Goal: Communication & Community: Answer question/provide support

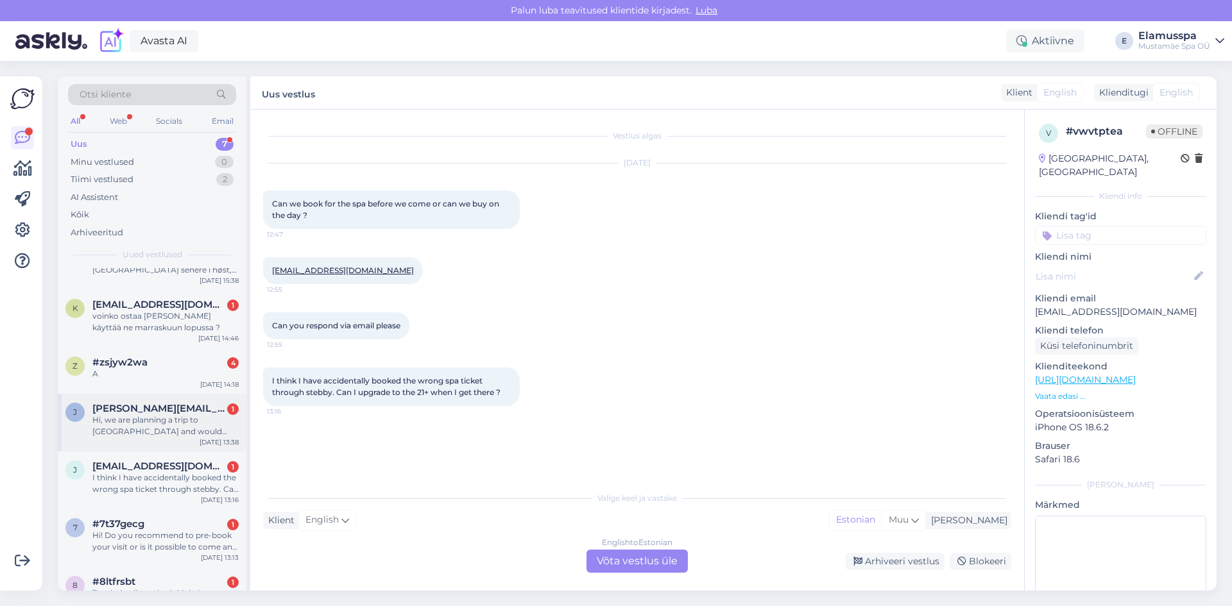
scroll to position [70, 0]
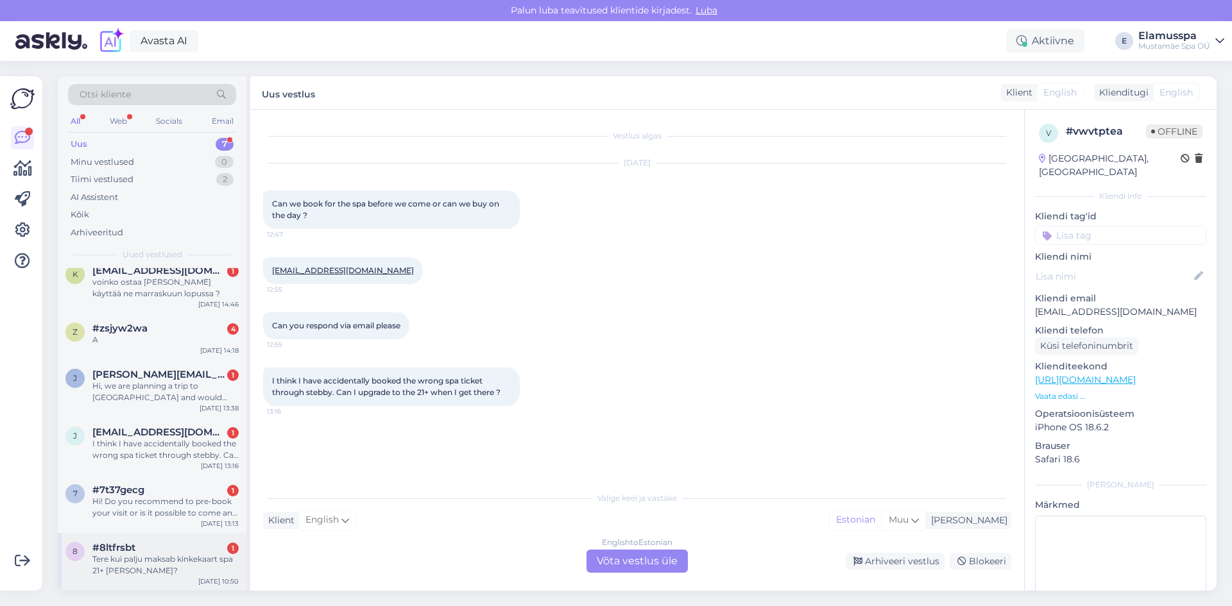
click at [101, 547] on span "#8ltfrsbt" at bounding box center [113, 548] width 43 height 12
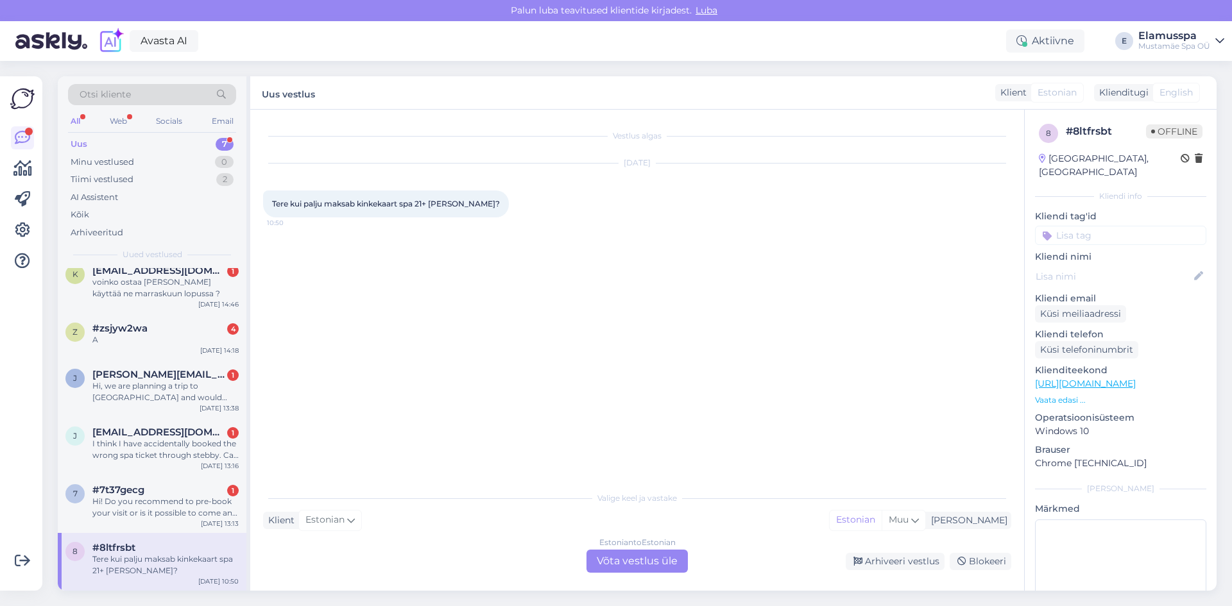
click at [616, 565] on div "Estonian to Estonian Võta vestlus üle" at bounding box center [636, 561] width 101 height 23
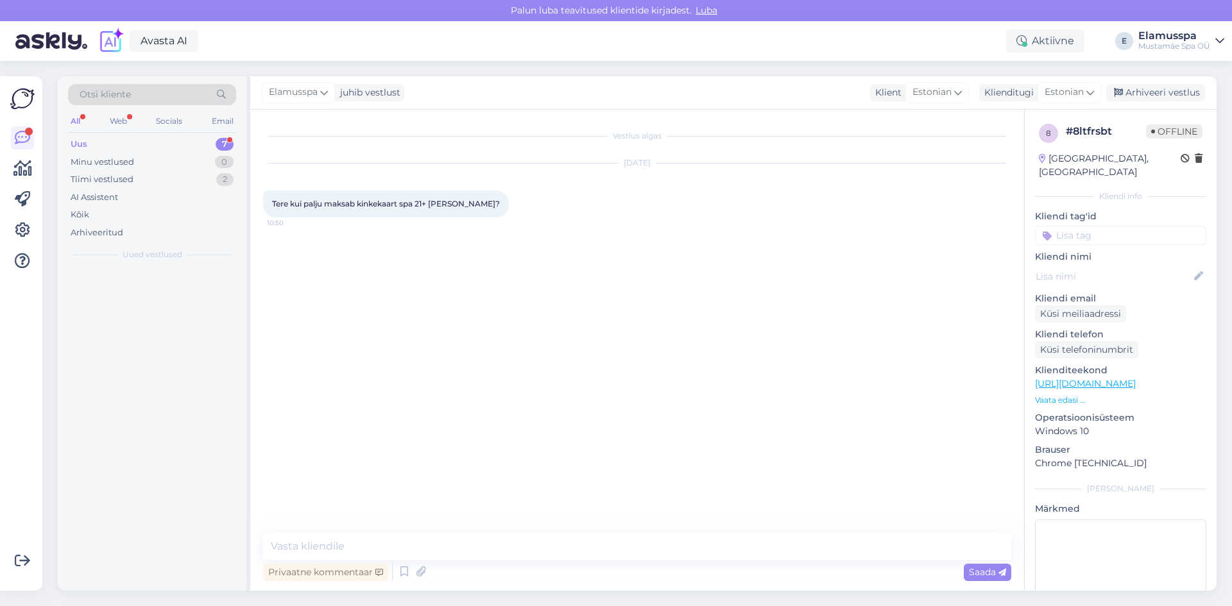
scroll to position [0, 0]
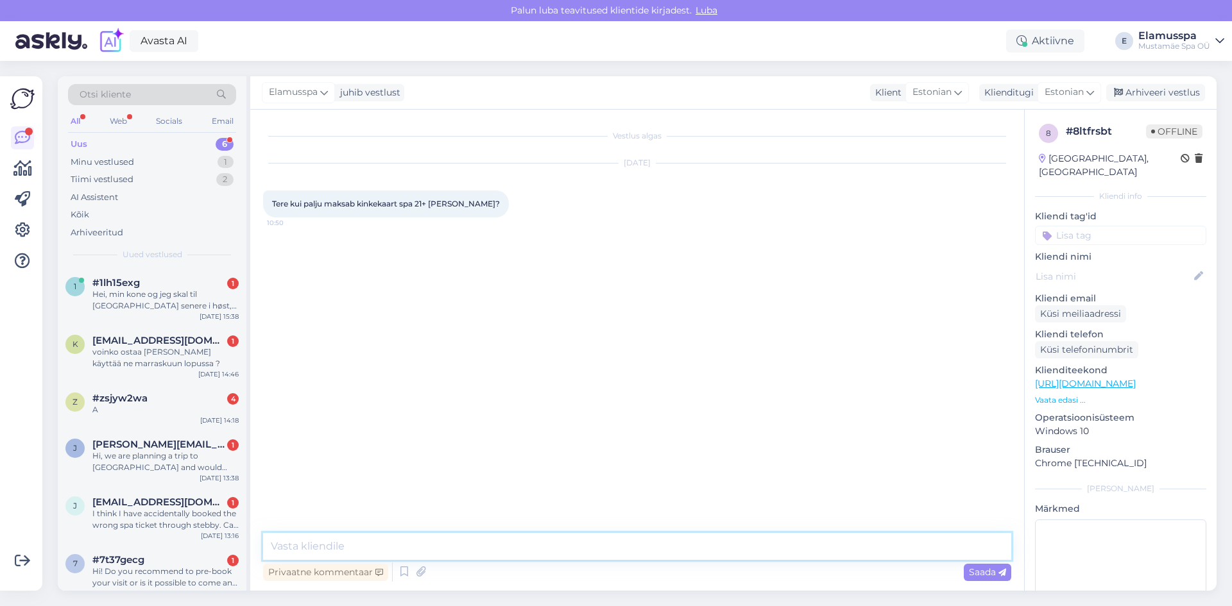
click at [614, 554] on textarea at bounding box center [637, 546] width 748 height 27
type textarea "Tere, E-R kinkekaart on 78 eurot ja E-P on 104 eurot"
click at [972, 569] on span "Saada" at bounding box center [987, 572] width 37 height 12
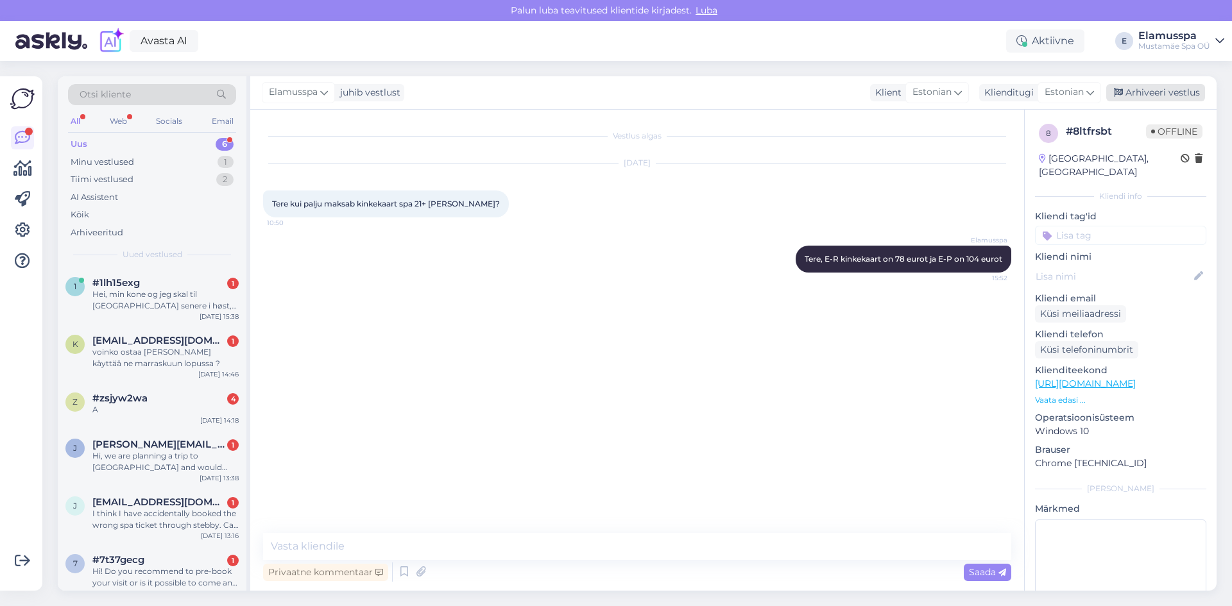
click at [1134, 97] on div "Arhiveeri vestlus" at bounding box center [1155, 92] width 99 height 17
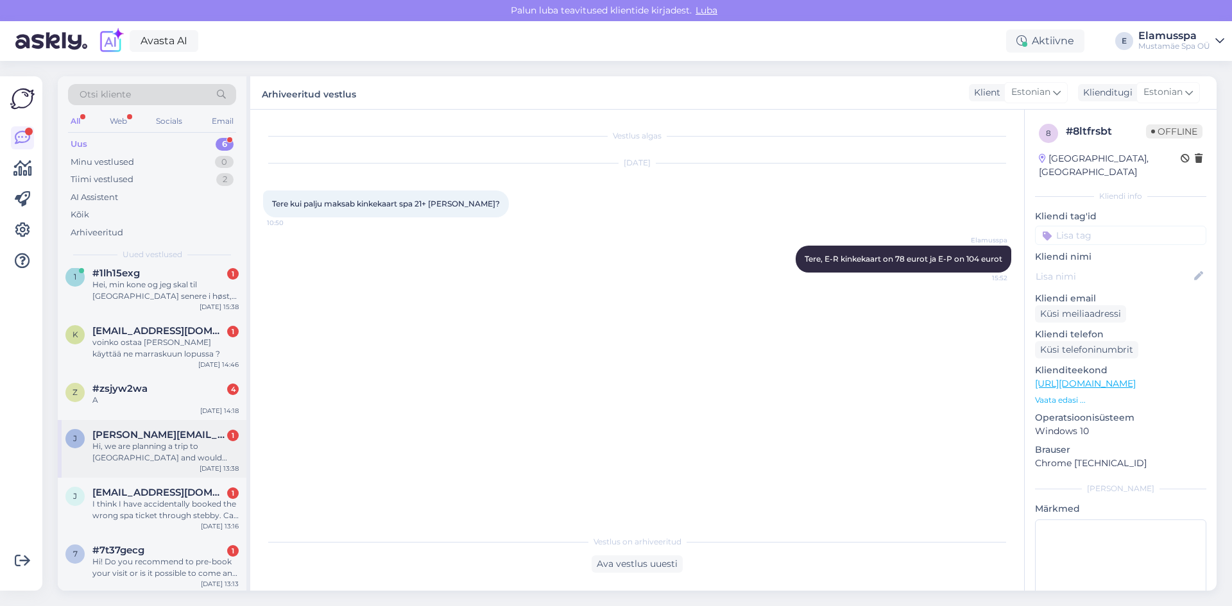
scroll to position [12, 0]
click at [189, 563] on div "Hi! Do you recommend to pre-book your visit or is it possible to come and pay t…" at bounding box center [165, 565] width 146 height 23
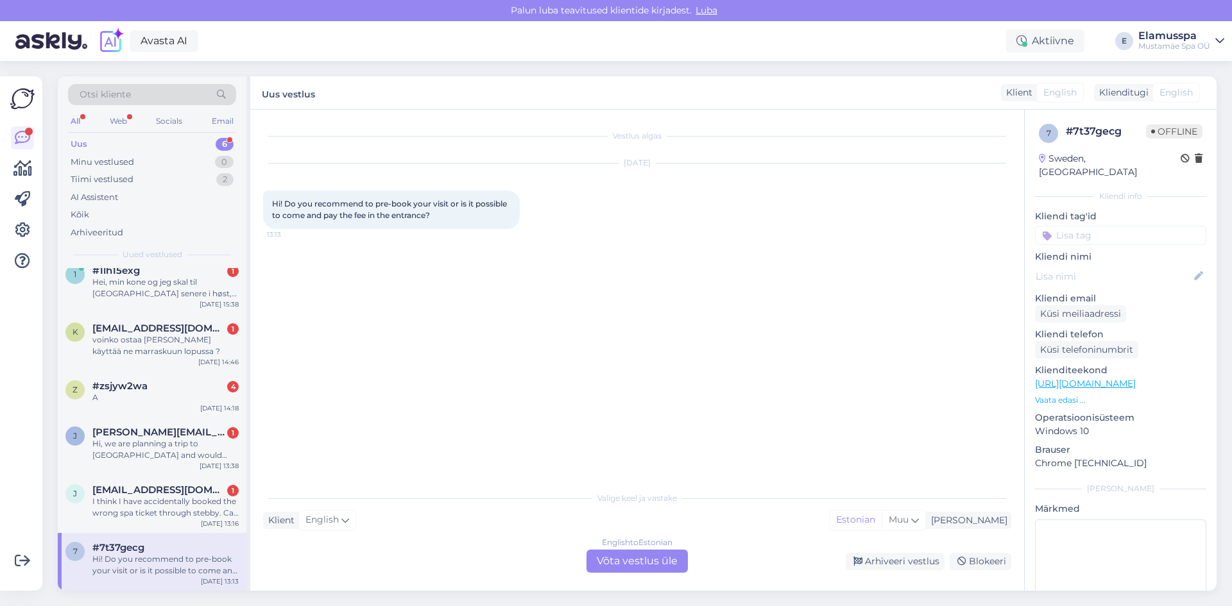
click at [613, 546] on div "English to Estonian" at bounding box center [637, 543] width 71 height 12
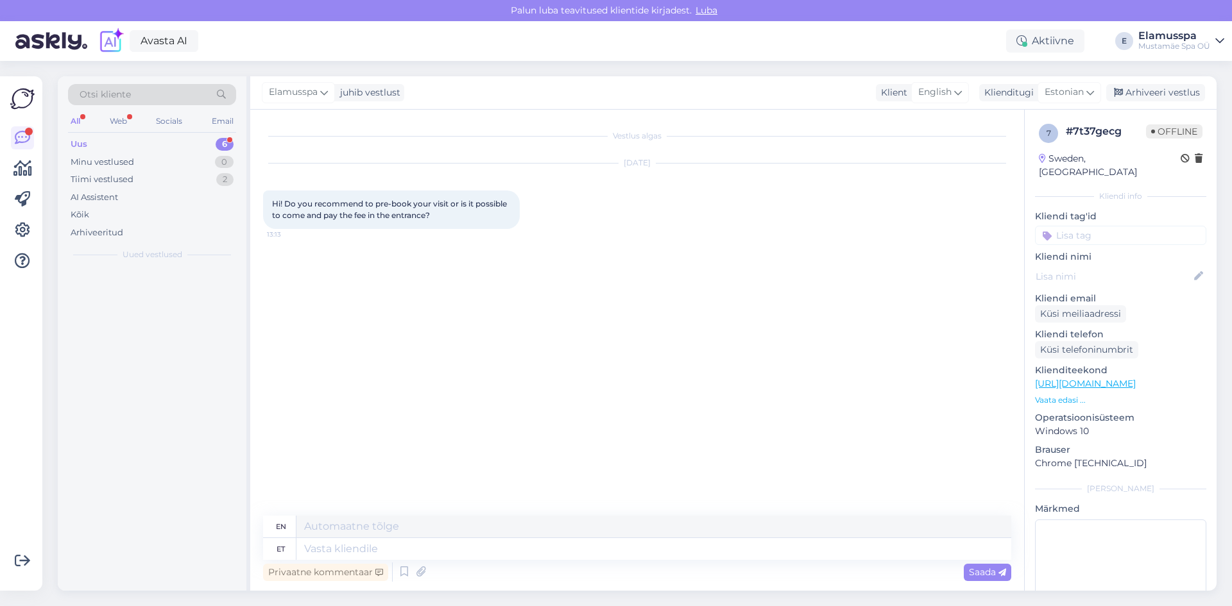
scroll to position [0, 0]
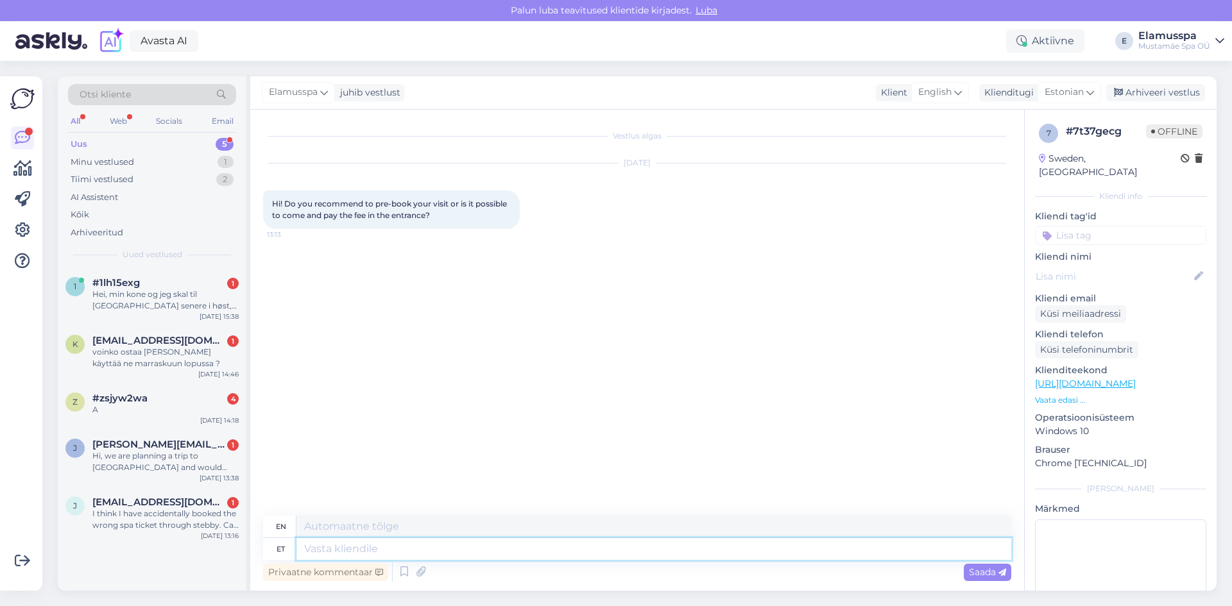
click at [552, 554] on textarea at bounding box center [653, 549] width 715 height 22
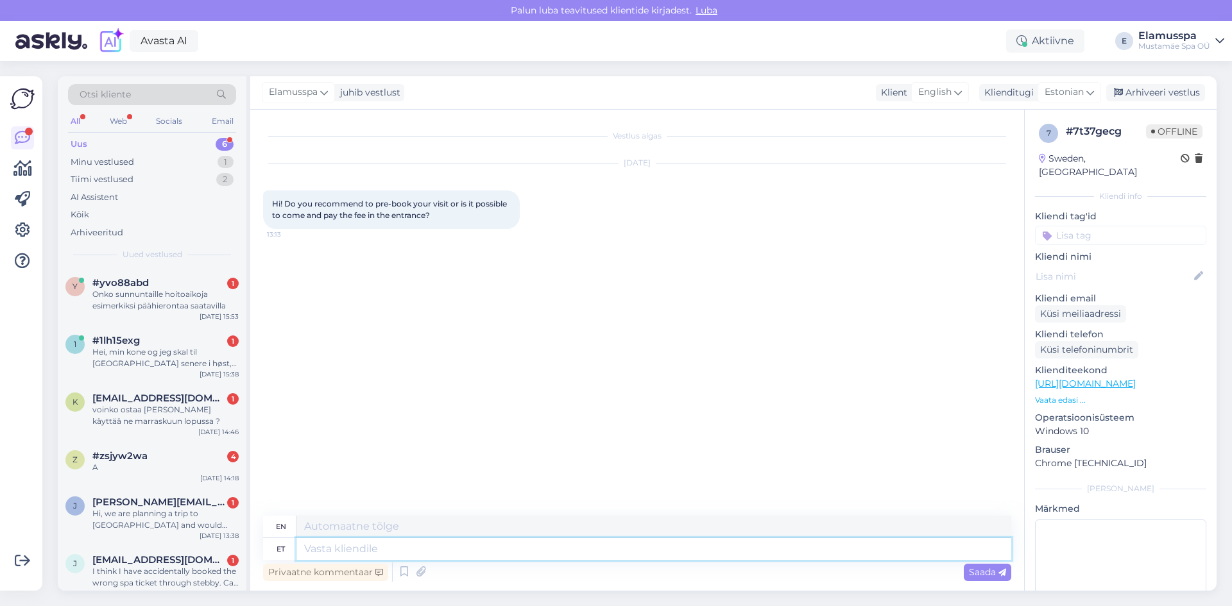
click at [506, 554] on textarea at bounding box center [653, 549] width 715 height 22
type textarea "Tere,"
type textarea "Hello,"
type textarea "[PERSON_NAME], soovitame e"
type textarea "Hello, we recommend"
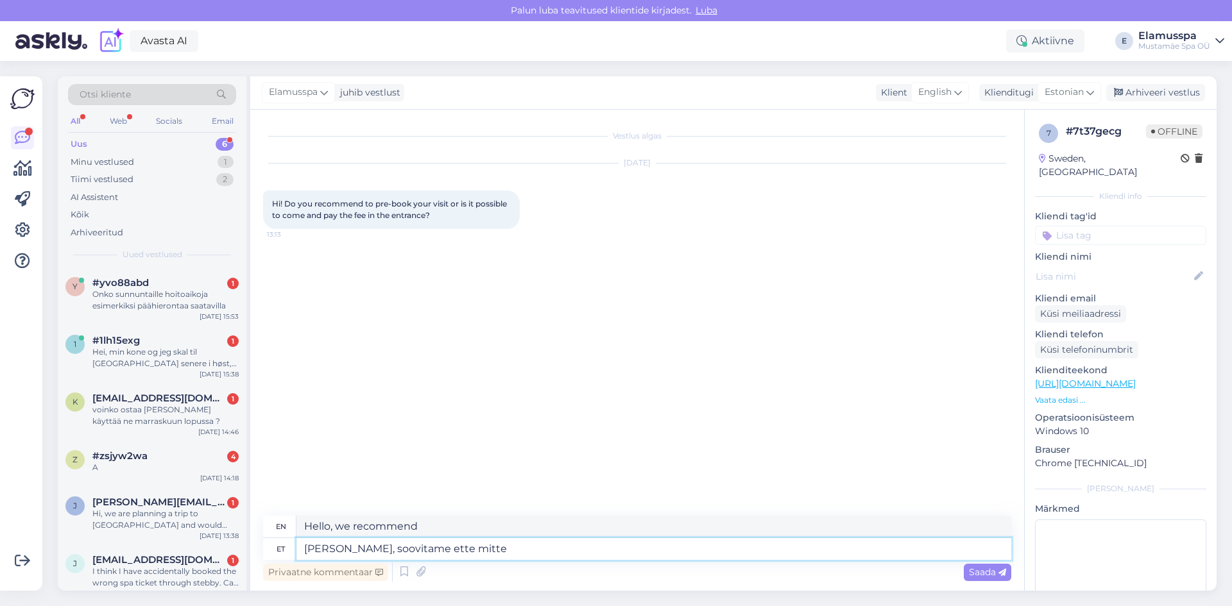
type textarea "[PERSON_NAME], soovitame ette mitte"
type textarea "Hello, we recommend not to"
type textarea "[PERSON_NAME], soovitame ette mitte sota"
type textarea "Hello, we recommend not to call in advance."
type textarea "[PERSON_NAME], soovitame ette mitte"
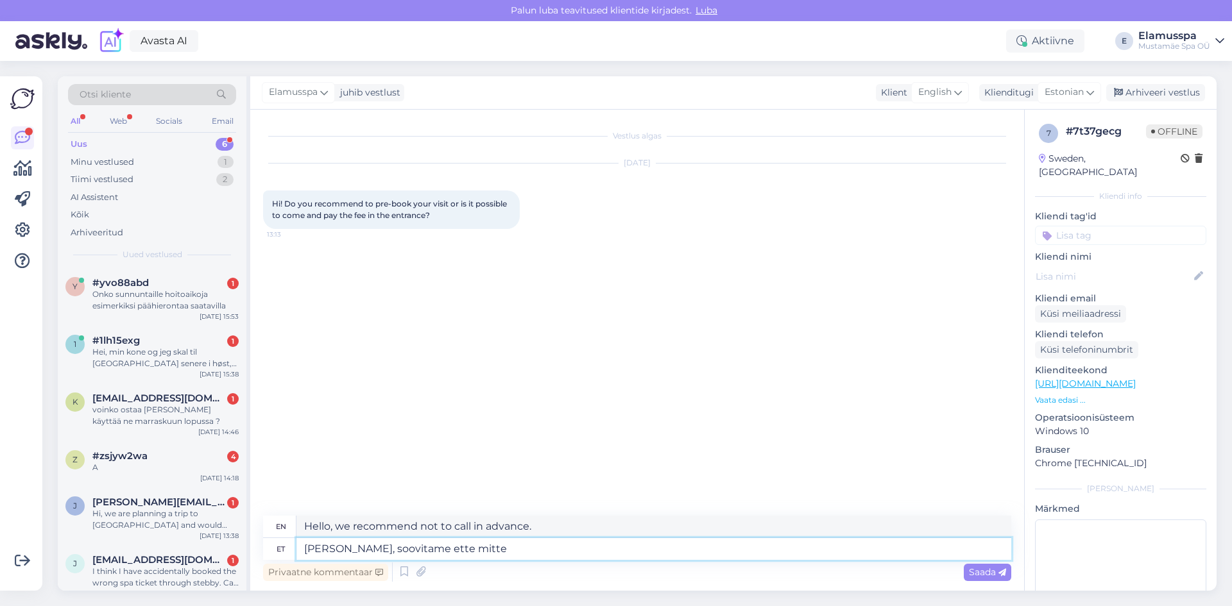
type textarea "Hello, we recommend not to"
type textarea "[PERSON_NAME], soovitame ette mitte osta n"
type textarea "Hello, we recommend not buying in advance."
type textarea "[PERSON_NAME], soovitame ette mitte osta ning"
type textarea "Hello, we recommend not to buy in advance and"
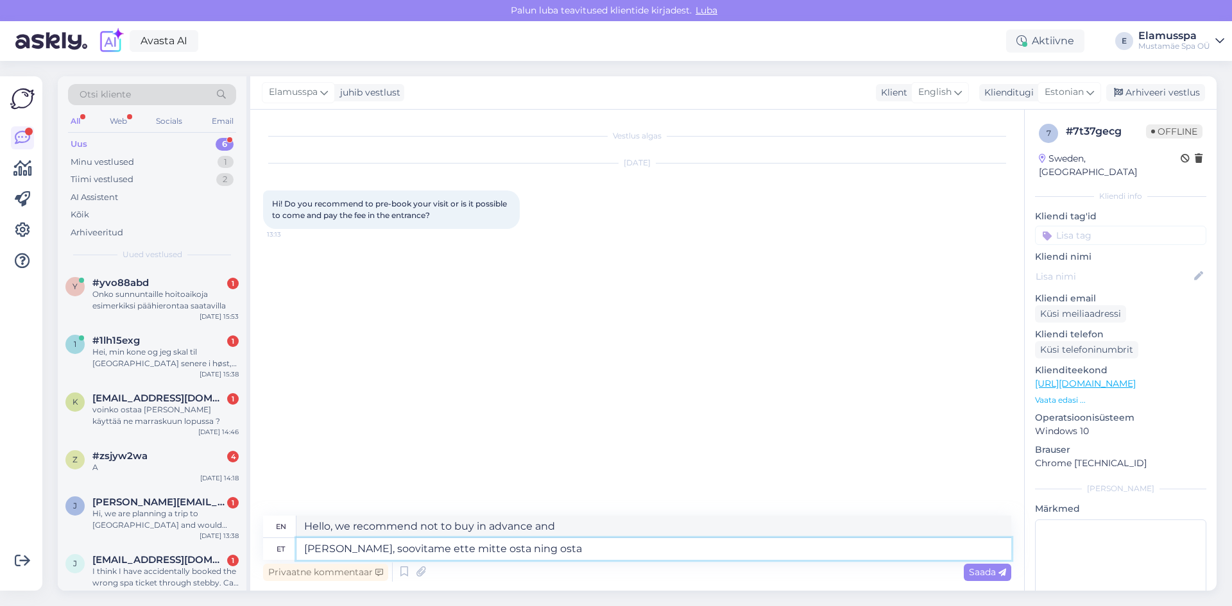
type textarea "[PERSON_NAME], soovitame ette mitte osta ning osta"
type textarea "Hello, we recommend not to buy in advance and buy"
type textarea "[PERSON_NAME], soovitame ette mitte osta ning osta juba p"
type textarea "Hello, we recommend not buying in advance and buying now."
type textarea "[PERSON_NAME], soovitame ette mitte osta ning osta juba piletid"
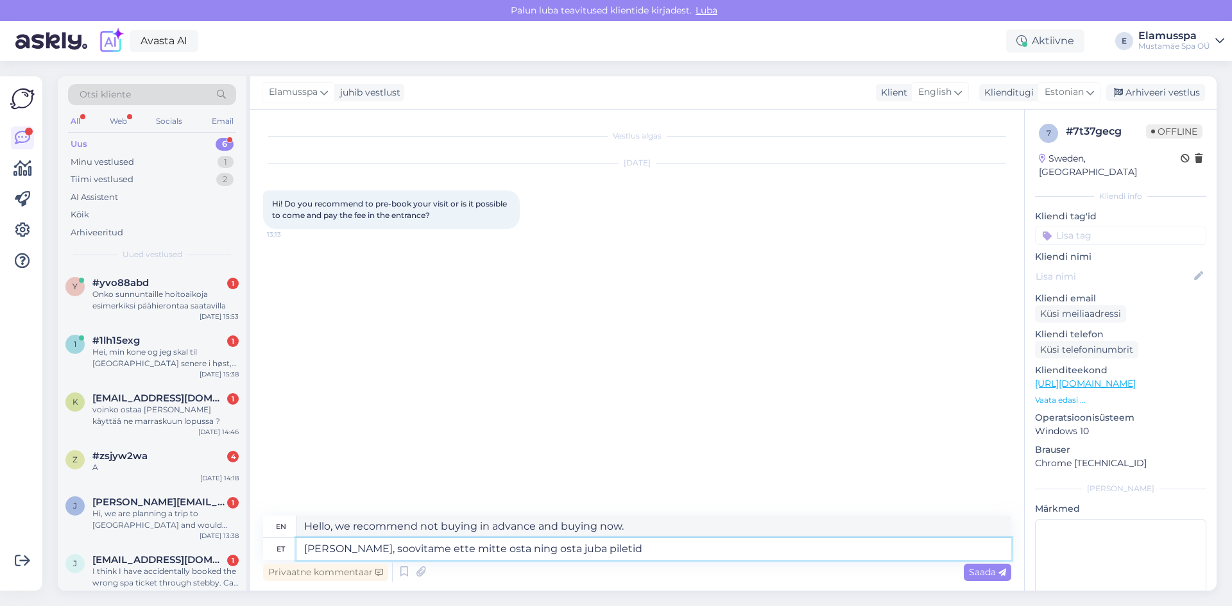
type textarea "Hello, we recommend not buying in advance and buying tickets now."
type textarea "[PERSON_NAME], soovitame ette mitte osta ning osta juba piletid kohapeal."
type textarea "Hello, we recommend not buying in advance and buying tickets on site."
type textarea "[PERSON_NAME], soovitame ette mitte osta ning osta juba piletid kohapeal."
click at [971, 571] on span "Saada" at bounding box center [987, 572] width 37 height 12
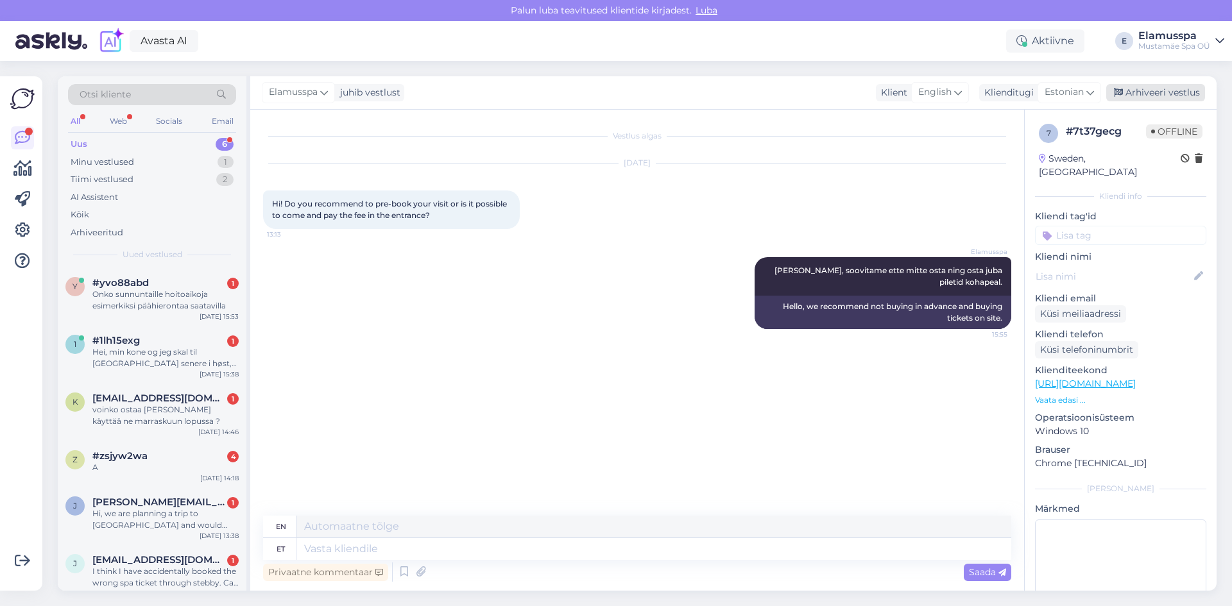
click at [1139, 90] on div "Arhiveeri vestlus" at bounding box center [1155, 92] width 99 height 17
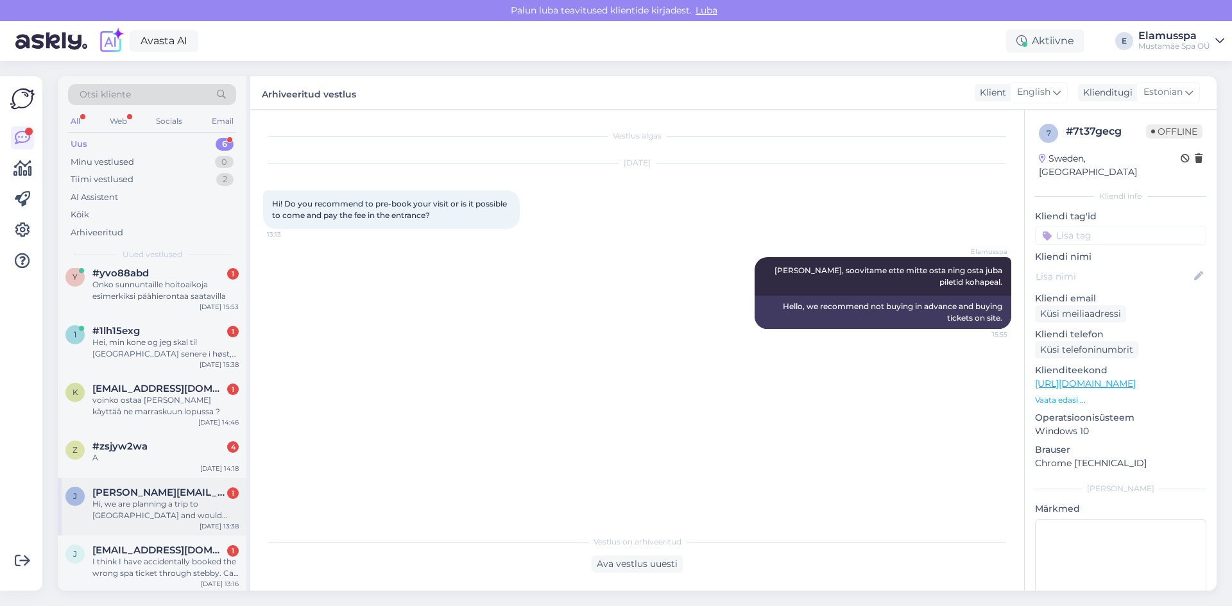
scroll to position [12, 0]
click at [182, 564] on div "I think I have accidentally booked the wrong spa ticket through stebby. Can I u…" at bounding box center [165, 565] width 146 height 23
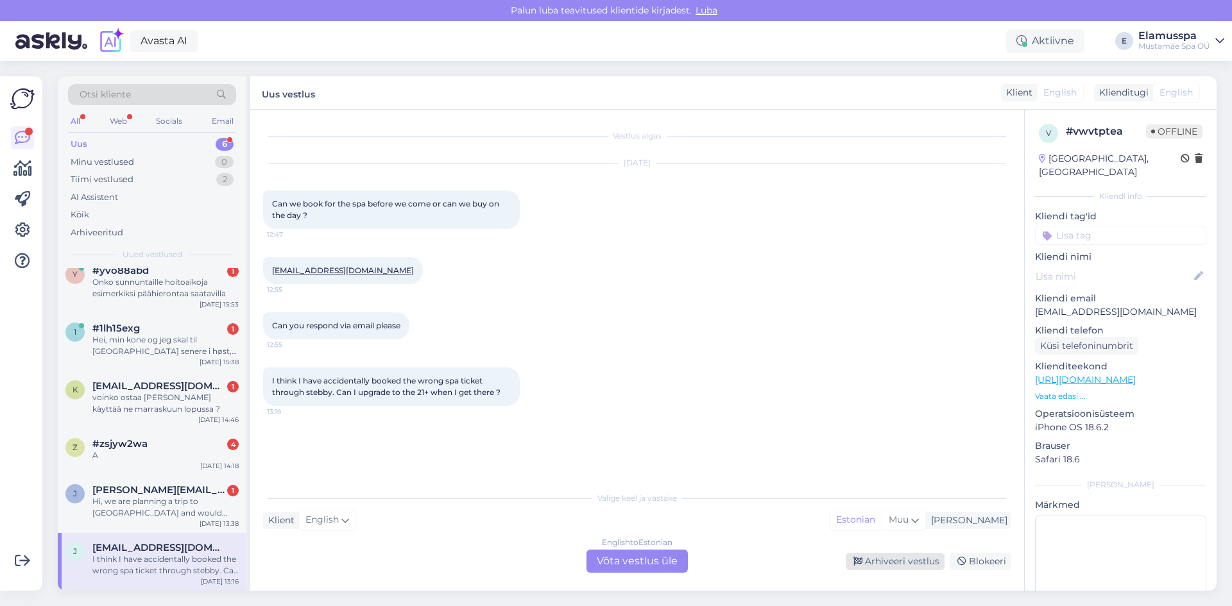
click at [895, 563] on div "Arhiveeri vestlus" at bounding box center [894, 561] width 99 height 17
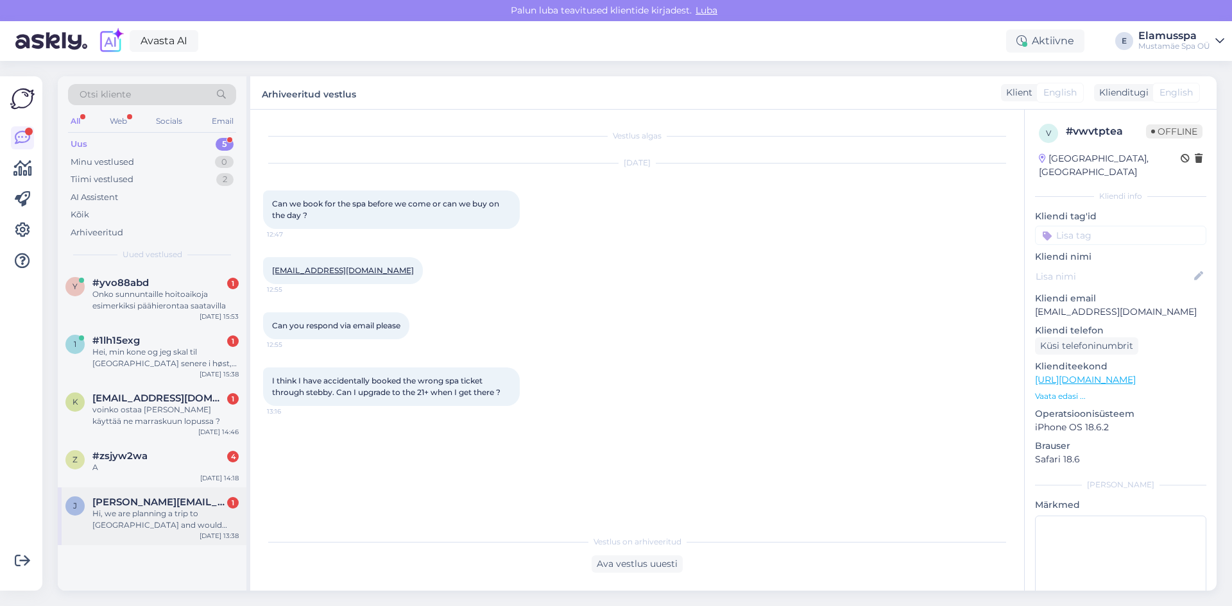
click at [167, 496] on span "[PERSON_NAME][EMAIL_ADDRESS][DOMAIN_NAME]" at bounding box center [158, 502] width 133 height 12
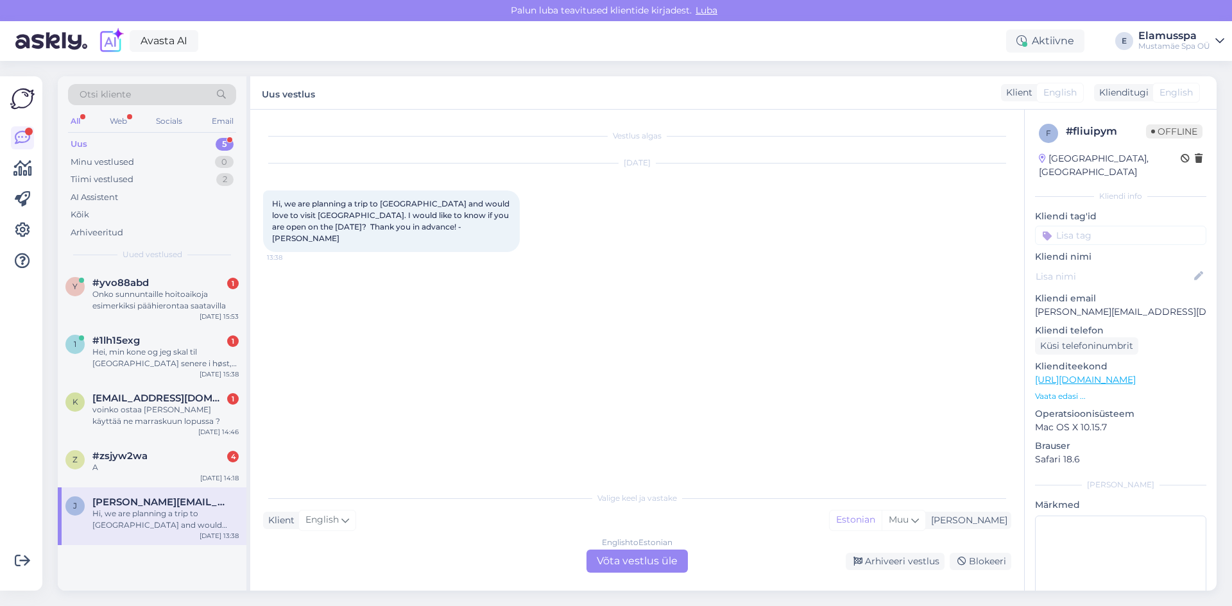
click at [648, 549] on div "Valige [PERSON_NAME] vastake Klient English Mina Estonian Muu English to Estoni…" at bounding box center [637, 529] width 748 height 88
click at [643, 557] on div "English to Estonian Võta vestlus üle" at bounding box center [636, 561] width 101 height 23
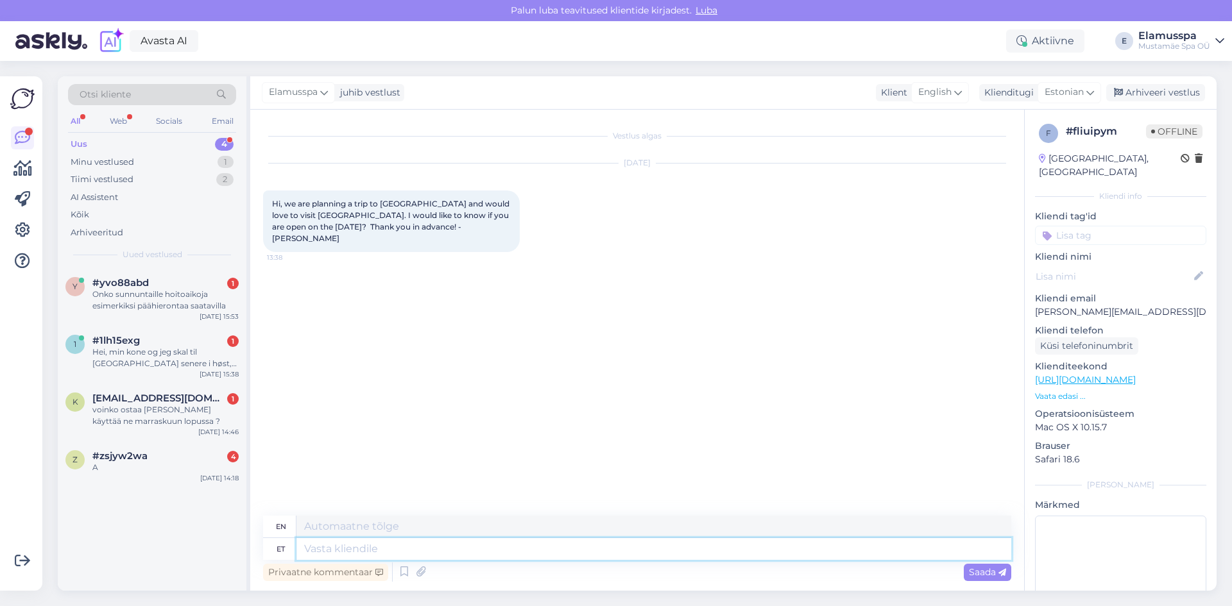
click at [643, 548] on textarea at bounding box center [653, 549] width 715 height 22
type textarea "Tere, m"
type textarea "Hello,"
type textarea "Tere, me o"
type textarea "Hello, we"
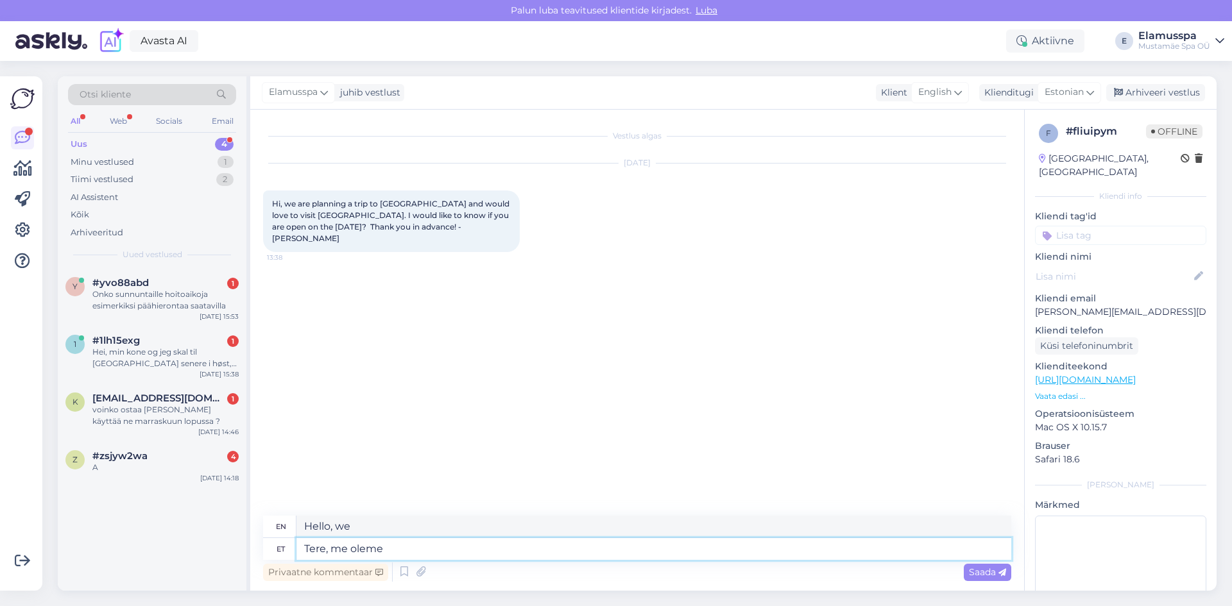
type textarea "Tere, me oleme 3"
type textarea "Hello, we are"
type textarea "Tere, me oleme 365"
type textarea "Hello, we are 365"
type textarea "Tere, me oleme 365 päeva a"
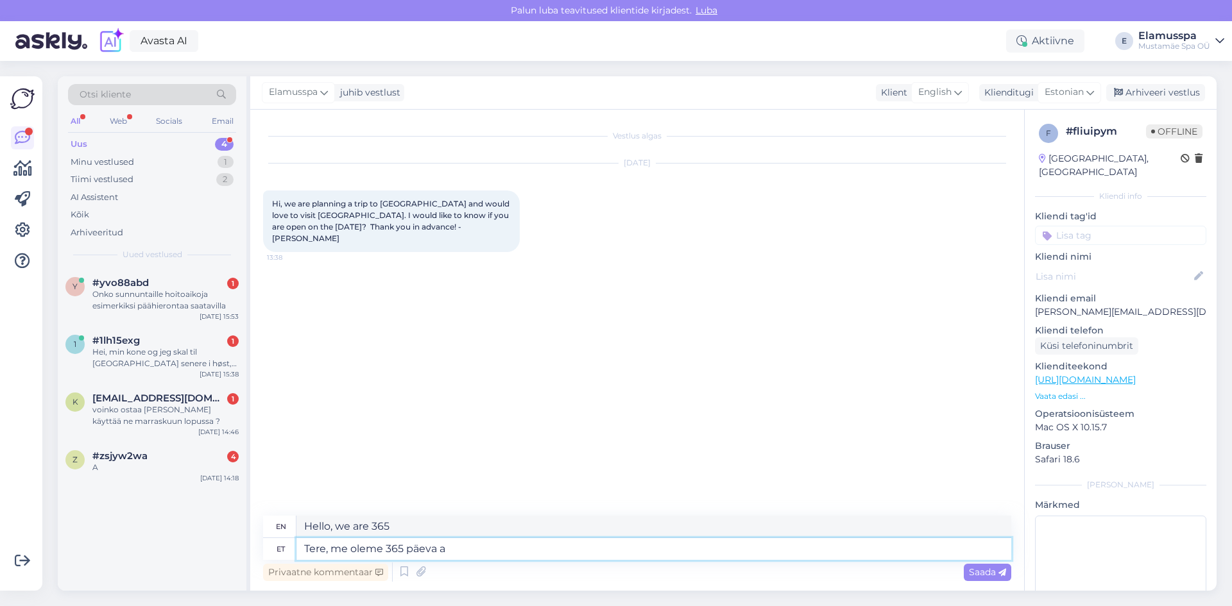
type textarea "Hello, we are 365 days"
type textarea "Tere, me oleme 365 päeva aastas a"
type textarea "Hello, we are open 365 days a year"
type textarea "Tere, me oleme 365 päeva aastas avatud."
type textarea "Hello, we are open 365 days a year."
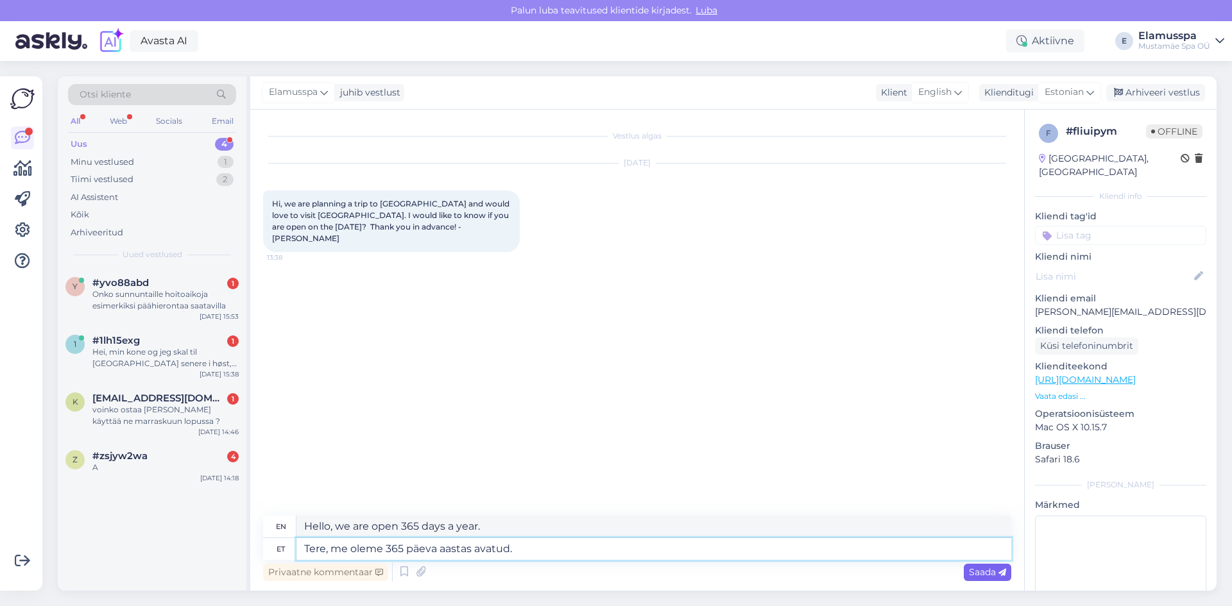
type textarea "Tere, me oleme 365 päeva aastas avatud."
click at [969, 566] on span "Saada" at bounding box center [987, 572] width 37 height 12
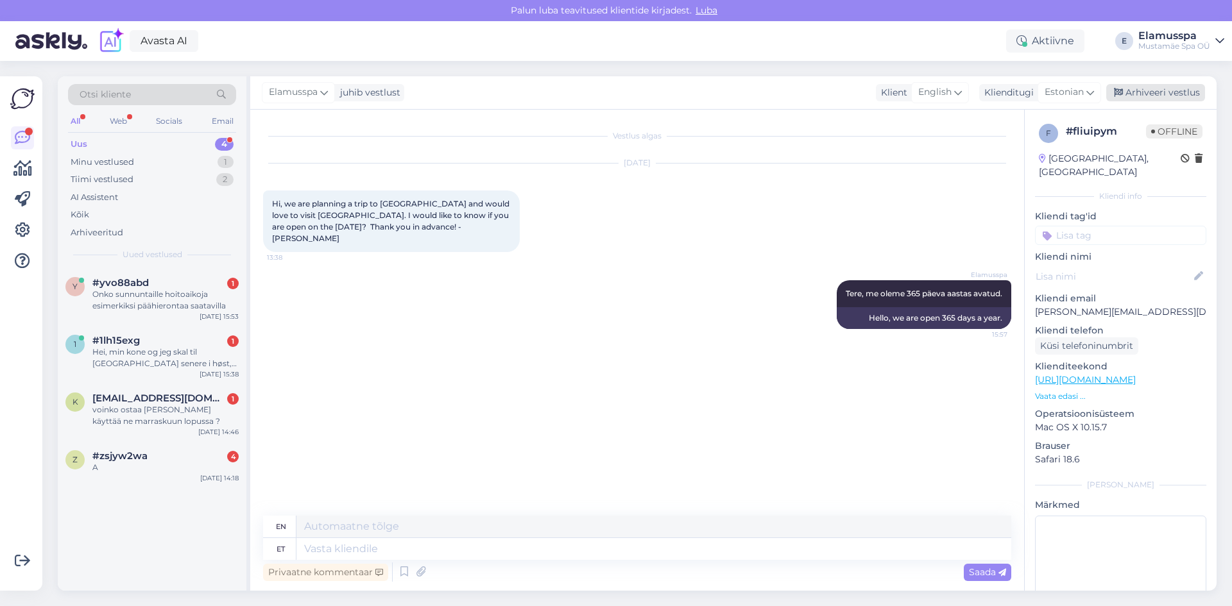
click at [1138, 91] on div "Arhiveeri vestlus" at bounding box center [1155, 92] width 99 height 17
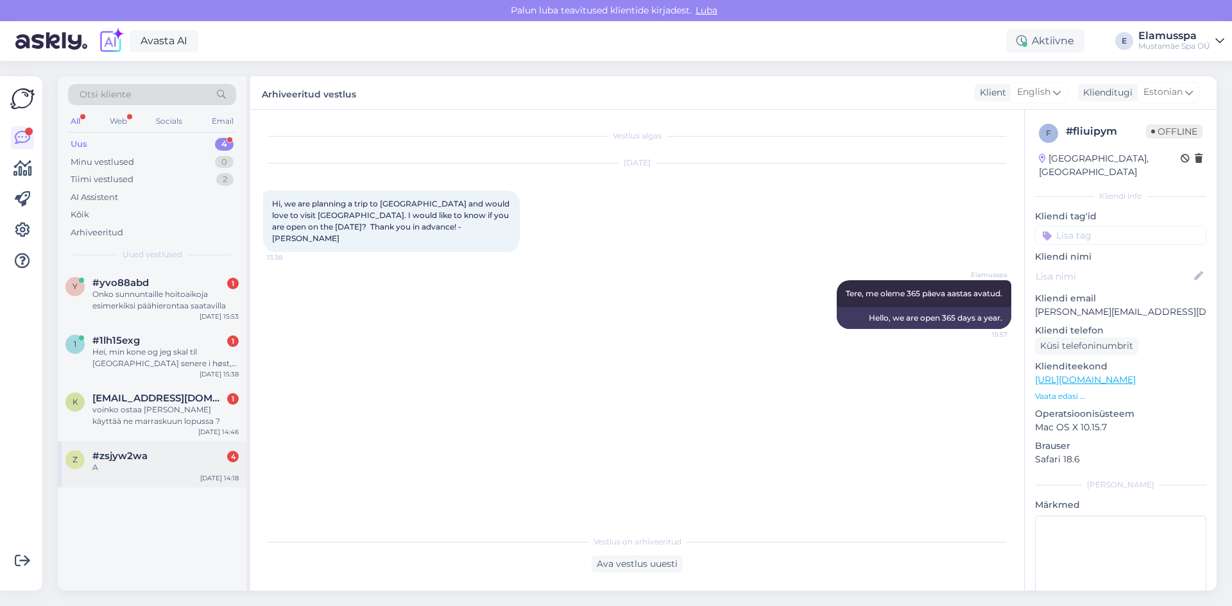
click at [179, 471] on div "A" at bounding box center [165, 468] width 146 height 12
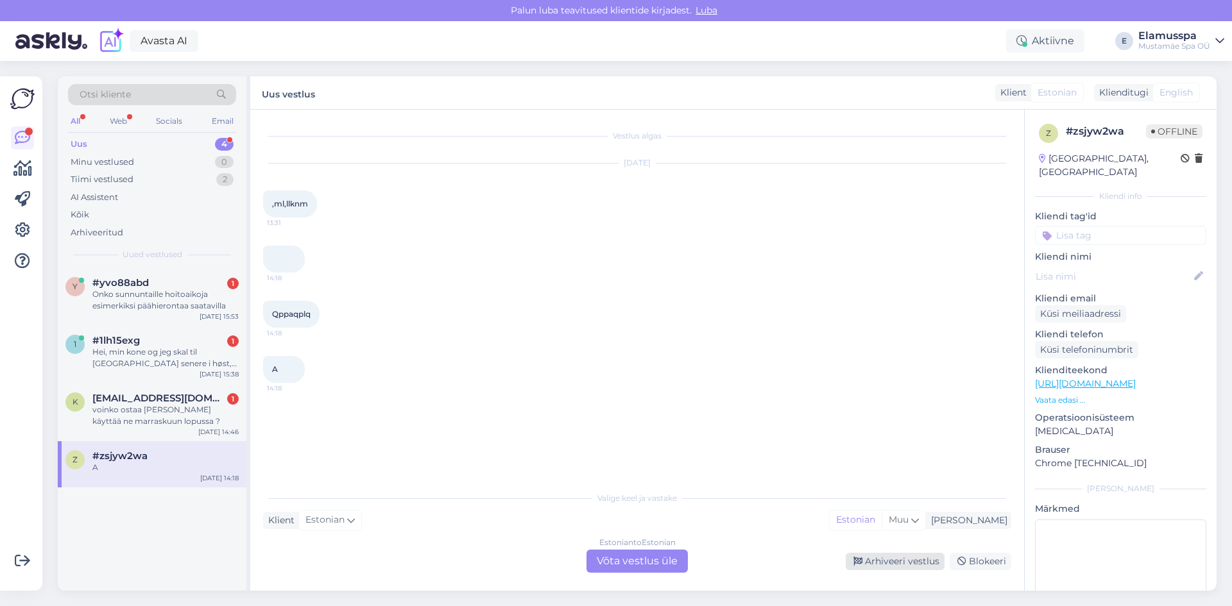
click at [865, 555] on div "Arhiveeri vestlus" at bounding box center [894, 561] width 99 height 17
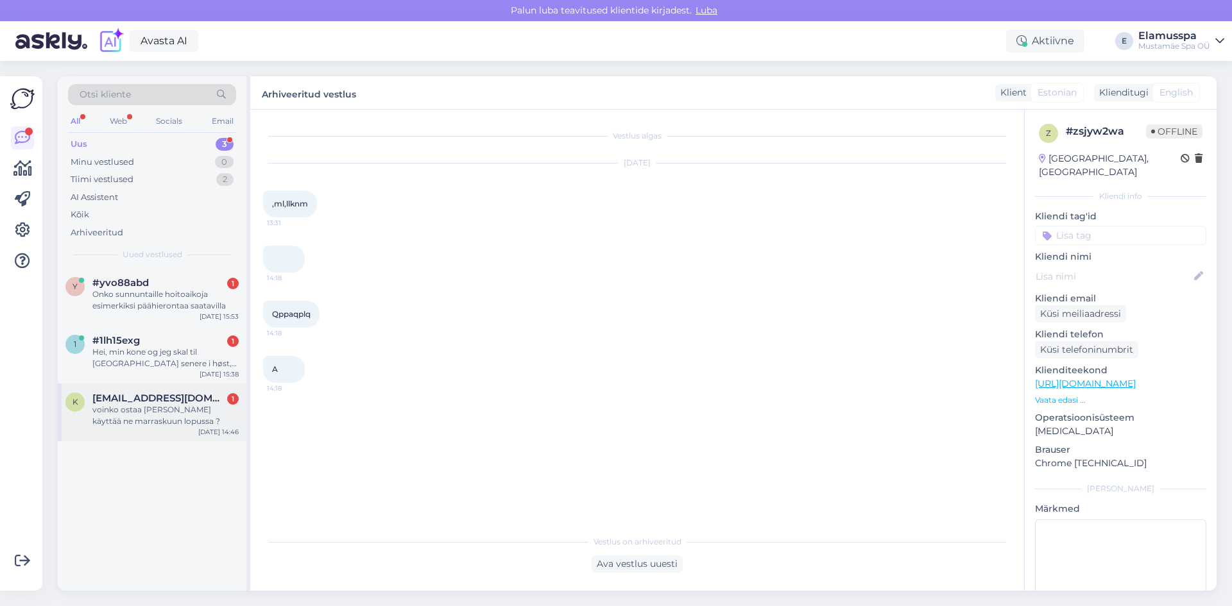
click at [144, 410] on div "voinko ostaa [PERSON_NAME] käyttää ne marraskuun lopussa ?" at bounding box center [165, 415] width 146 height 23
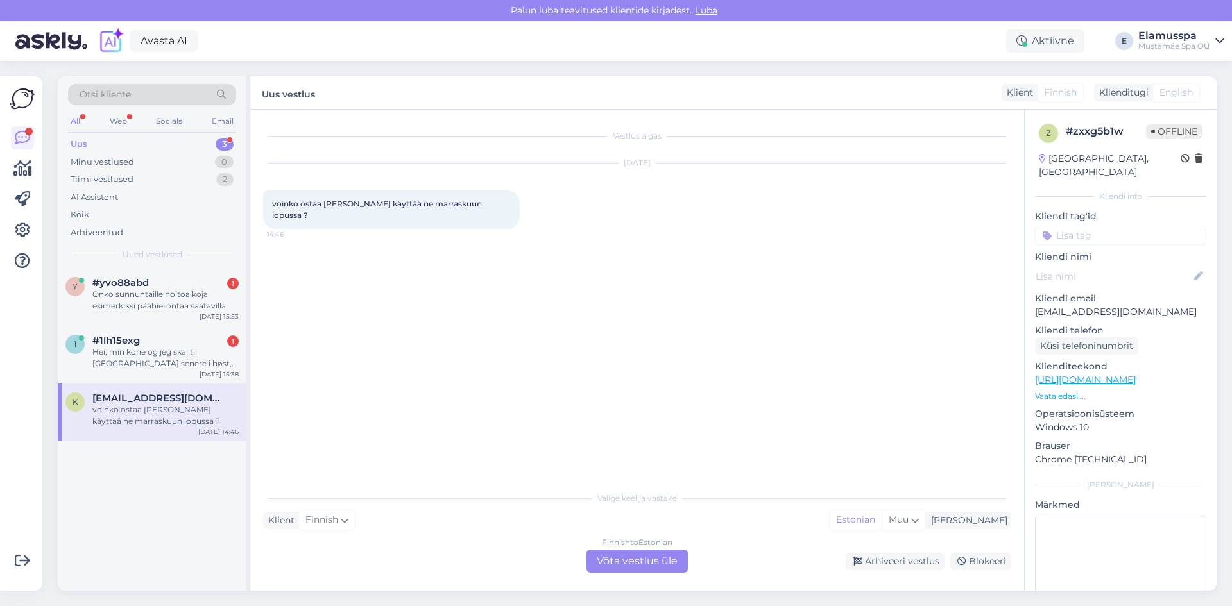
click at [604, 559] on div "Finnish to Estonian Võta vestlus üle" at bounding box center [636, 561] width 101 height 23
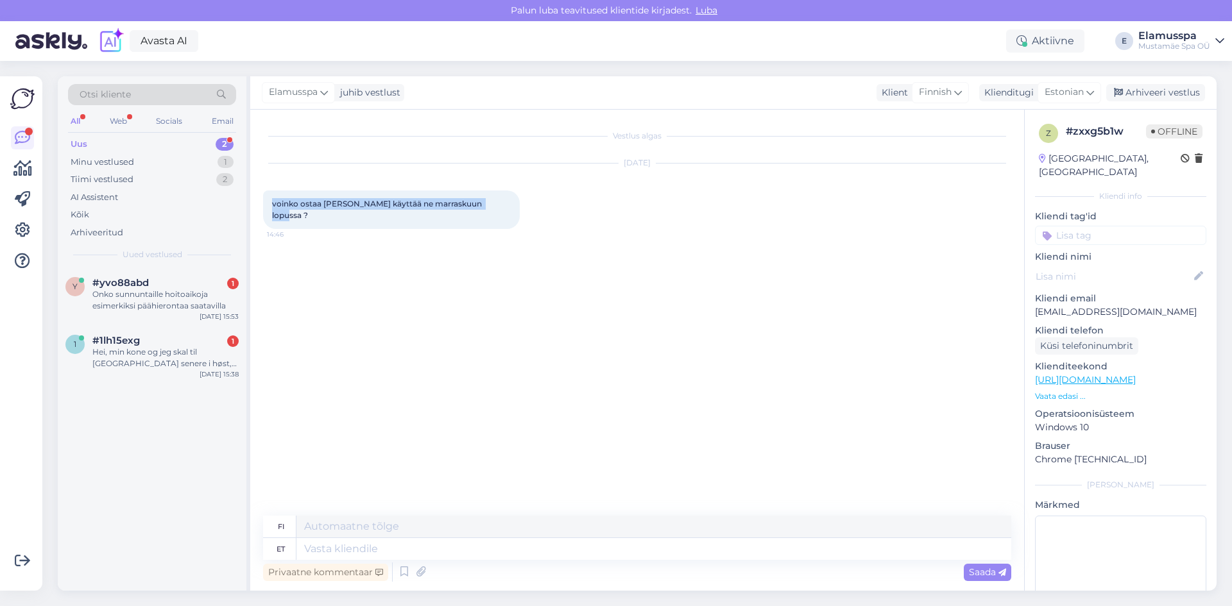
drag, startPoint x: 269, startPoint y: 203, endPoint x: 522, endPoint y: 220, distance: 253.9
click at [522, 220] on div "[DATE] voinko ostaa [PERSON_NAME] käyttää ne marraskuun lopussa ? 14:46" at bounding box center [637, 196] width 748 height 94
copy span "voinko ostaa [PERSON_NAME] käyttää ne marraskuun lopussa ?"
click at [396, 550] on textarea at bounding box center [653, 549] width 715 height 22
type textarea "Tere."
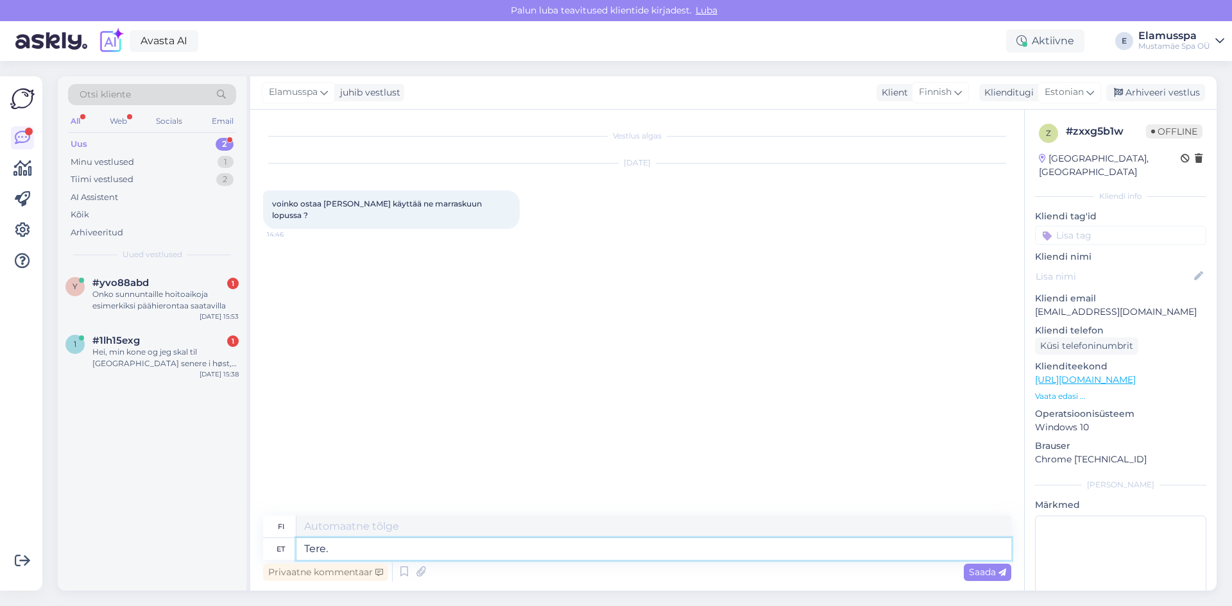
type textarea "Hei."
type textarea "Tere,"
type textarea "Hei,"
type textarea "Tere, muidugi."
type textarea "Hei, tietenkin."
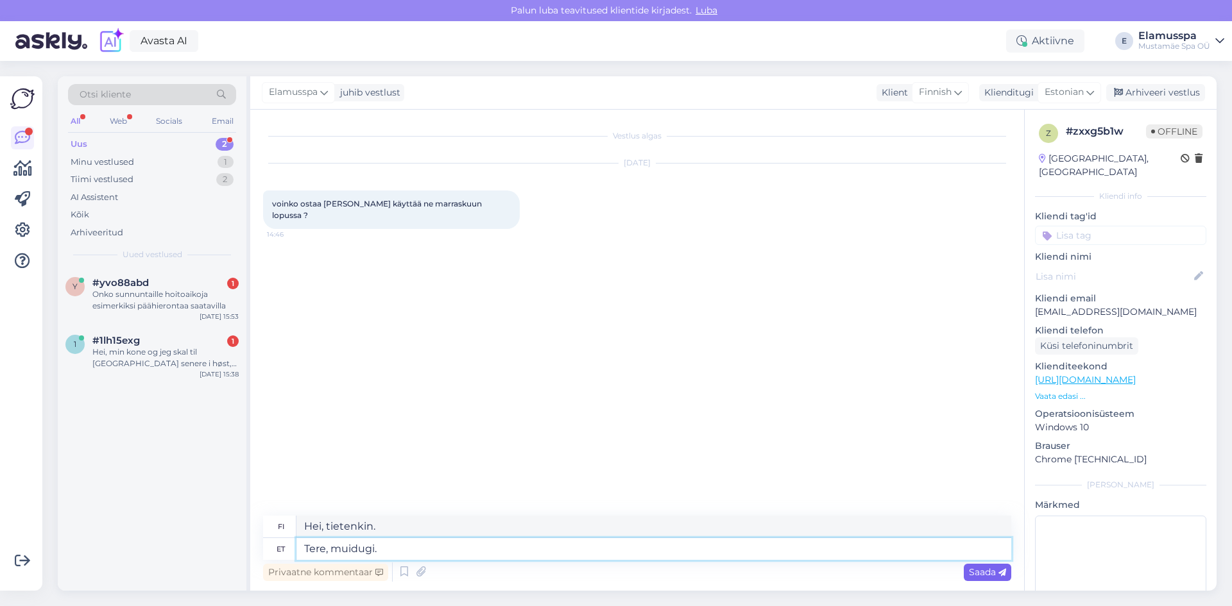
type textarea "Tere, muidugi."
click at [975, 571] on span "Saada" at bounding box center [987, 572] width 37 height 12
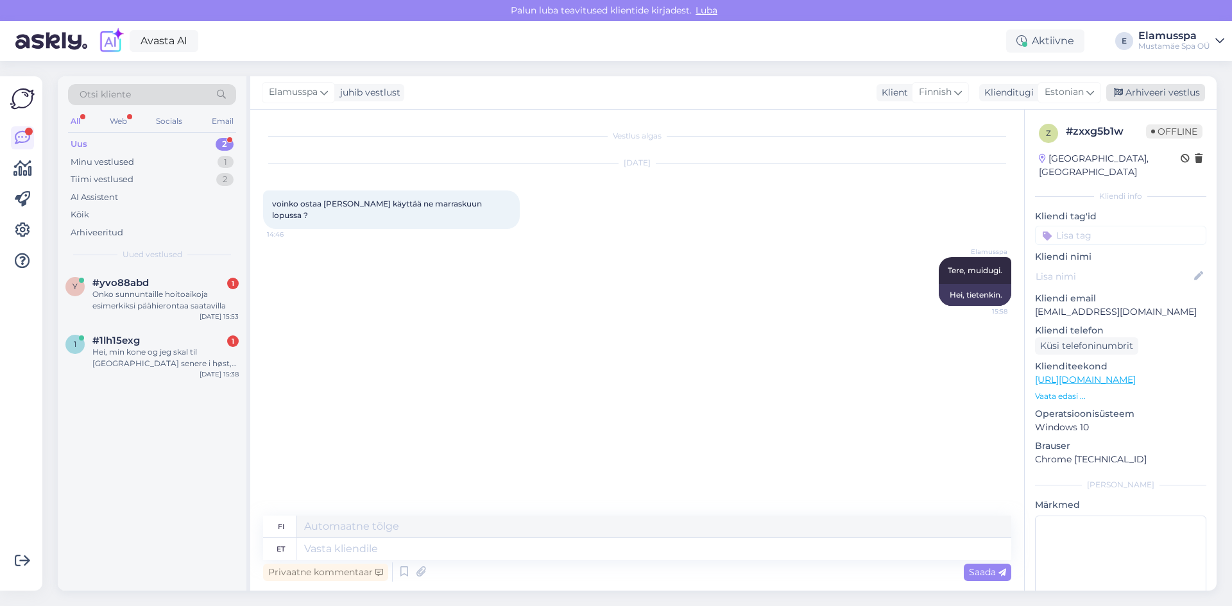
click at [1134, 89] on div "Arhiveeri vestlus" at bounding box center [1155, 92] width 99 height 17
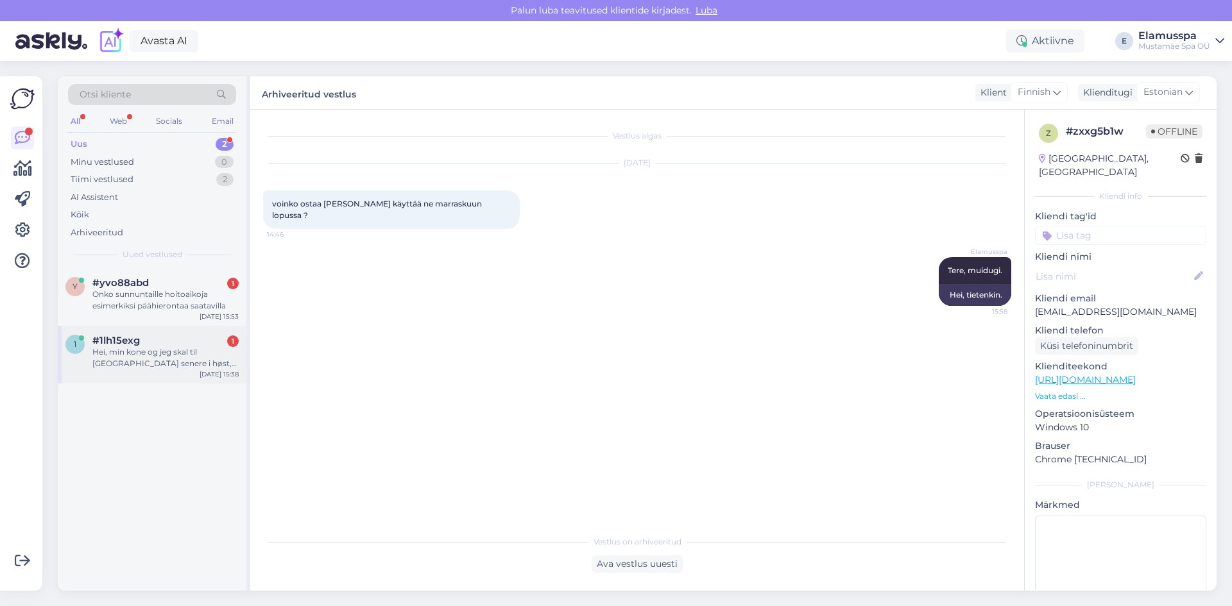
click at [142, 337] on div "#1lh15exg 1" at bounding box center [165, 341] width 146 height 12
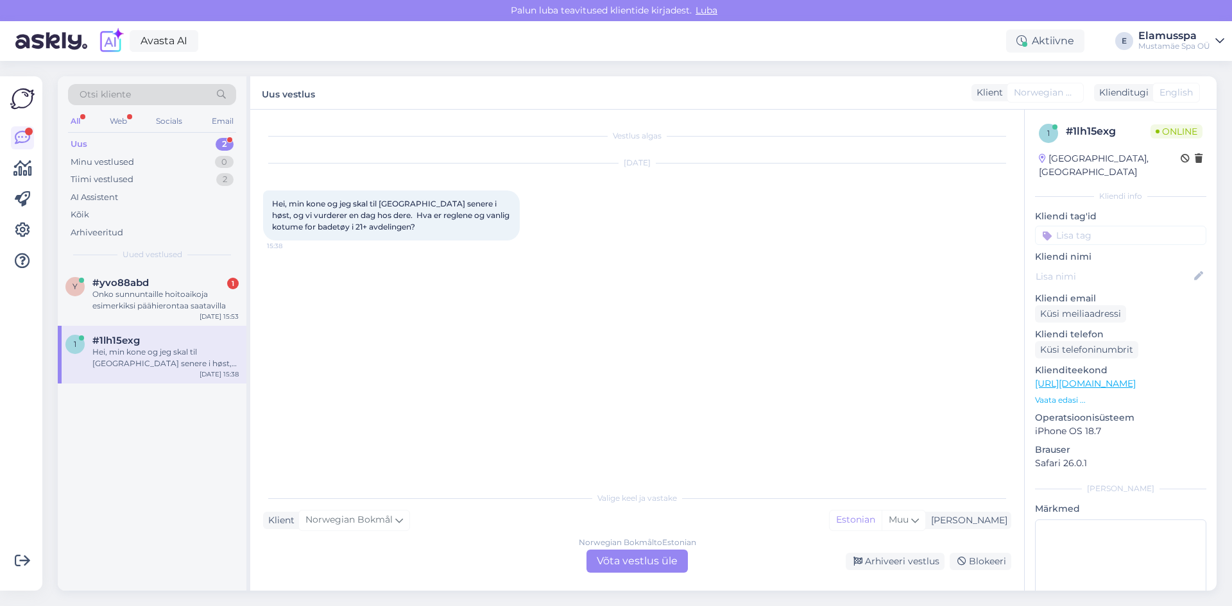
click at [616, 560] on div "Norwegian Bokmål to Estonian Võta vestlus üle" at bounding box center [636, 561] width 101 height 23
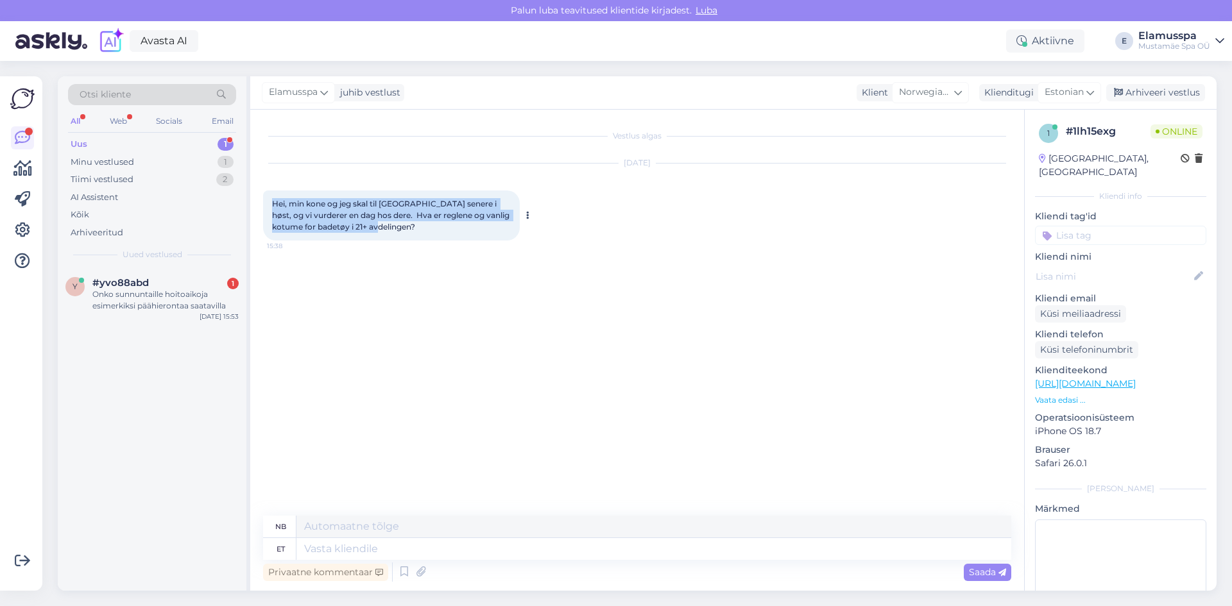
drag, startPoint x: 267, startPoint y: 197, endPoint x: 405, endPoint y: 232, distance: 141.7
click at [405, 232] on div "Hei, min kone og jeg skal til [GEOGRAPHIC_DATA] senere i høst, og vi vurderer e…" at bounding box center [391, 216] width 257 height 50
copy span "Hei, min kone og jeg skal til [GEOGRAPHIC_DATA] senere i høst, og vi vurderer e…"
click at [468, 527] on textarea at bounding box center [653, 527] width 715 height 22
paste textarea "Hallo, vanlig badetøy er passende. Det er obligatorisk å [PERSON_NAME] i badstu…"
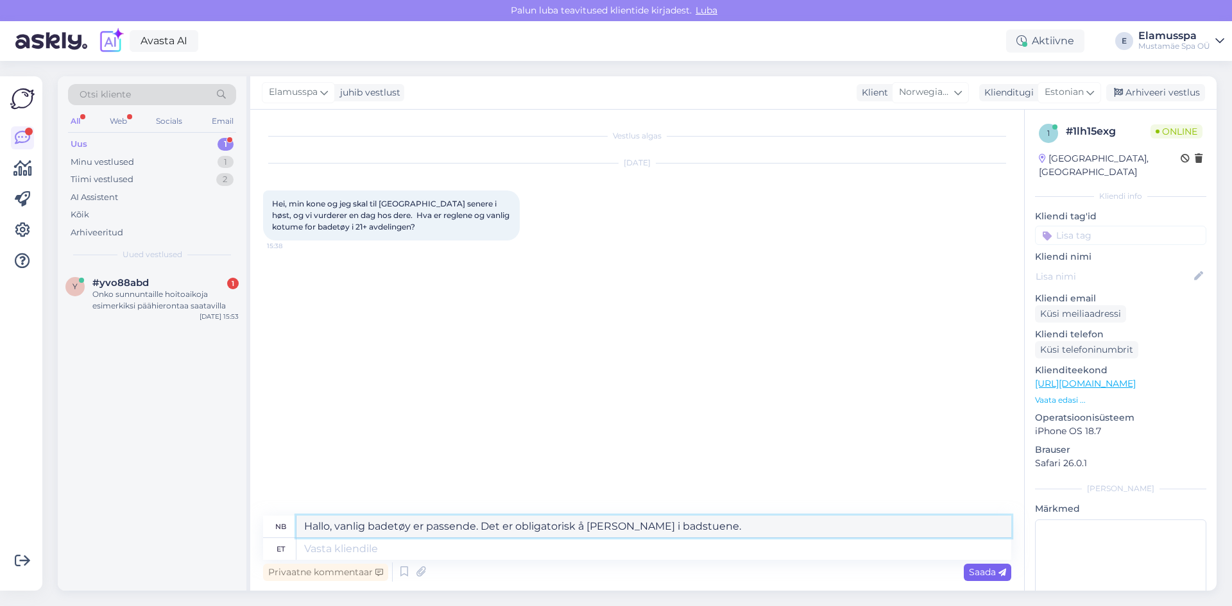
type textarea "Hallo, vanlig badetøy er passende. Det er obligatorisk å [PERSON_NAME] i badstu…"
click at [985, 572] on span "Saada" at bounding box center [987, 572] width 37 height 12
click at [996, 579] on div "Saada" at bounding box center [986, 572] width 47 height 17
click at [834, 547] on textarea at bounding box center [653, 549] width 715 height 22
type textarea "."
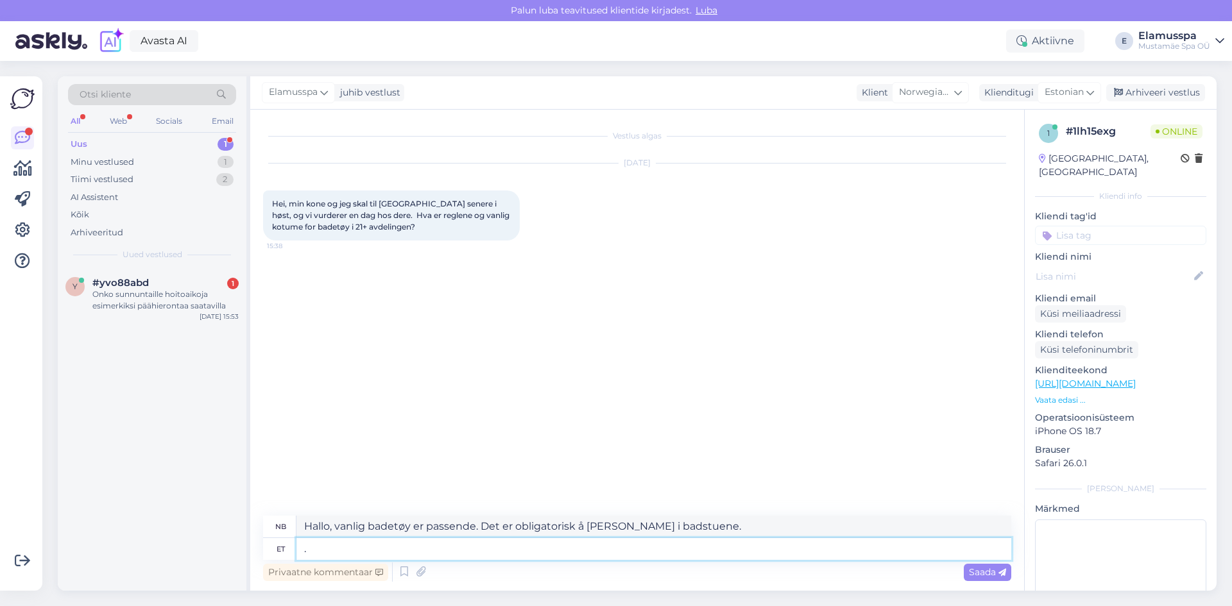
type textarea "."
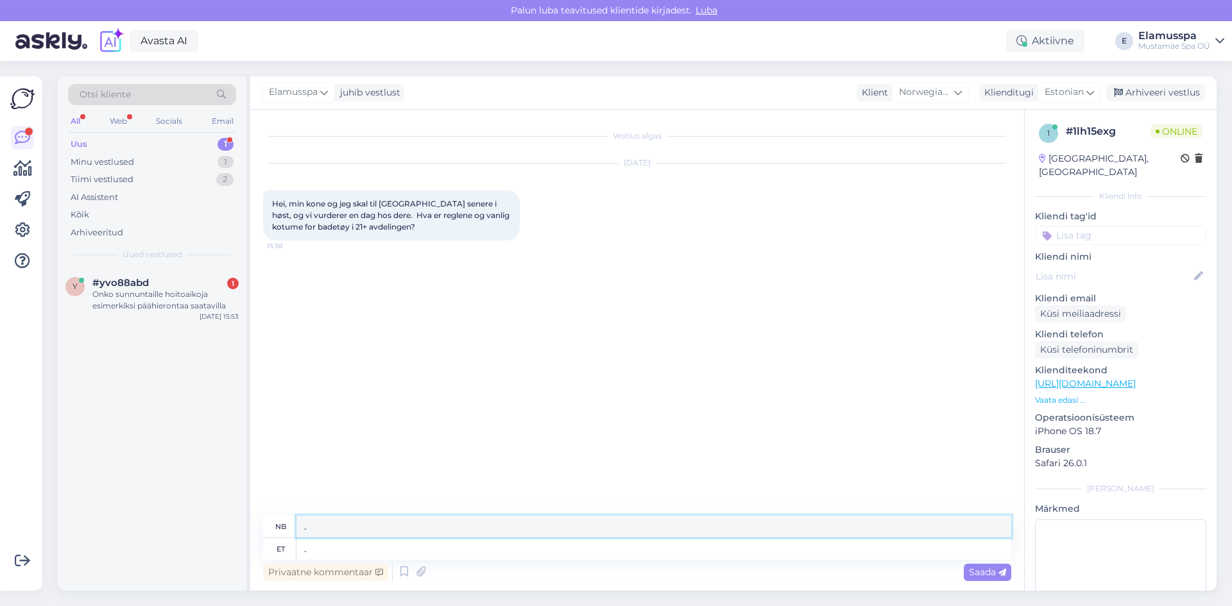
click at [722, 530] on textarea "." at bounding box center [653, 527] width 715 height 22
paste textarea "Hallo, vanlig badetøy er passende. Det er obligatorisk å [PERSON_NAME] i badstu…"
type textarea "Hallo, vanlig badetøy er passende. Det er obligatorisk å [PERSON_NAME] i badstu…"
click at [974, 582] on div "Privaatne kommentaar Saada" at bounding box center [637, 572] width 748 height 24
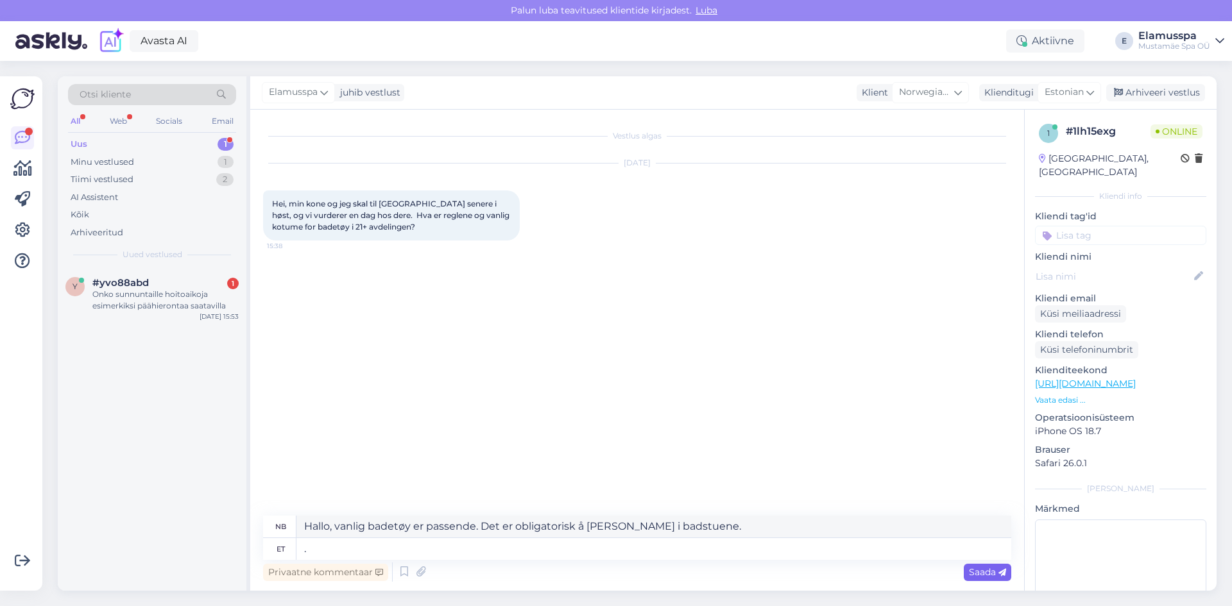
click at [977, 578] on div "Saada" at bounding box center [986, 572] width 47 height 17
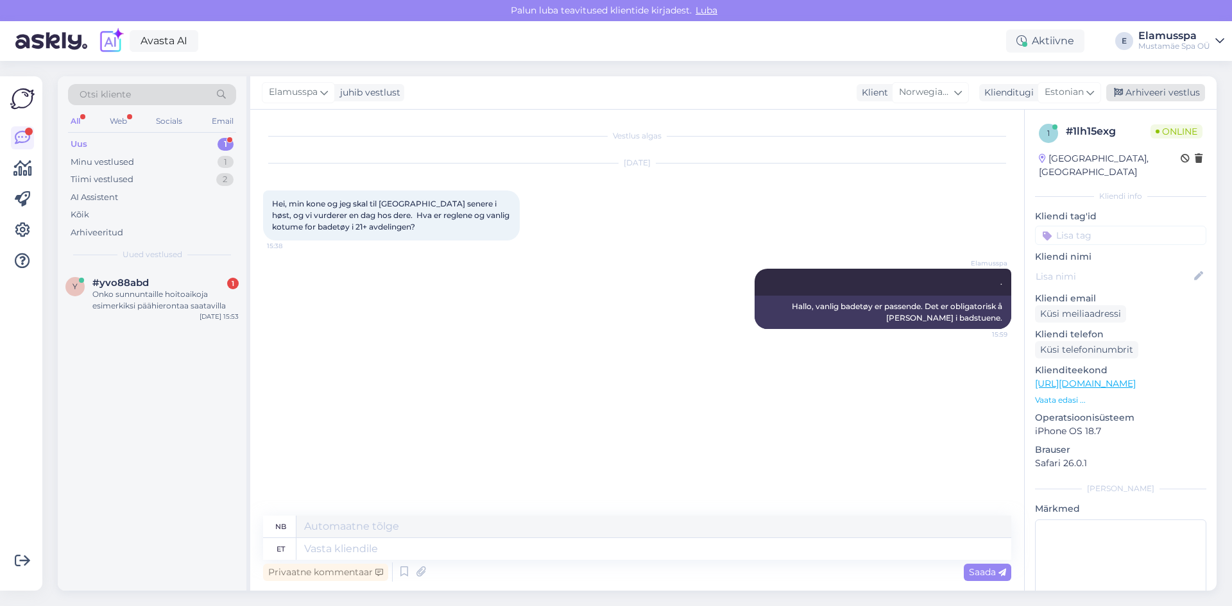
click at [1149, 90] on div "Arhiveeri vestlus" at bounding box center [1155, 92] width 99 height 17
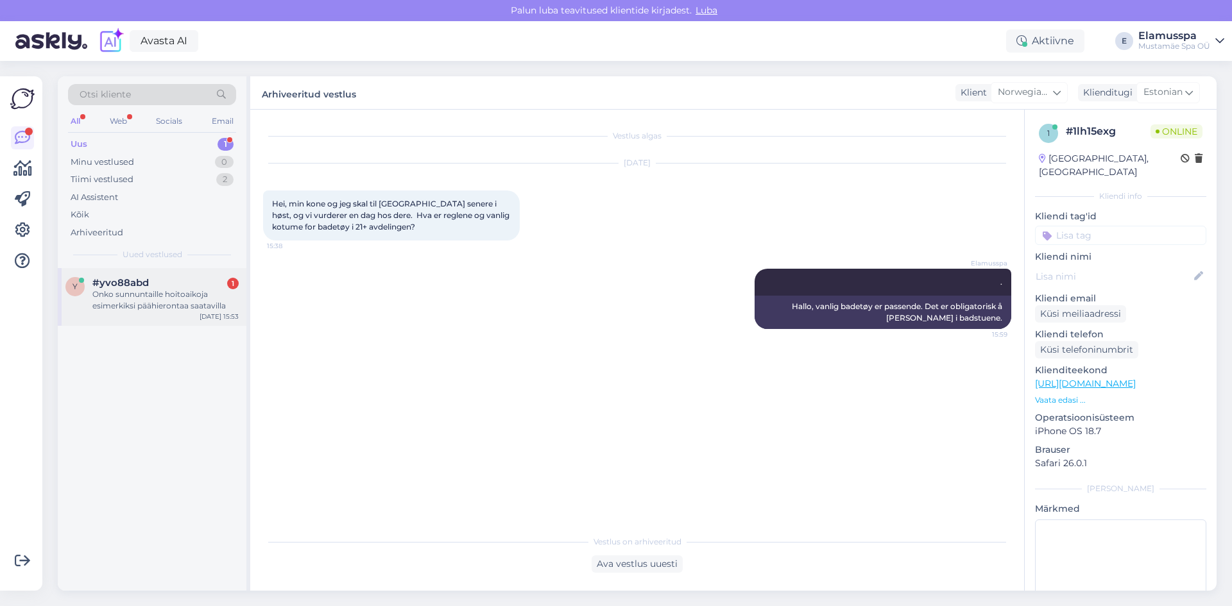
click at [185, 304] on div "Onko sunnuntaille hoitoaikoja esimerkiksi päähierontaa saatavilla" at bounding box center [165, 300] width 146 height 23
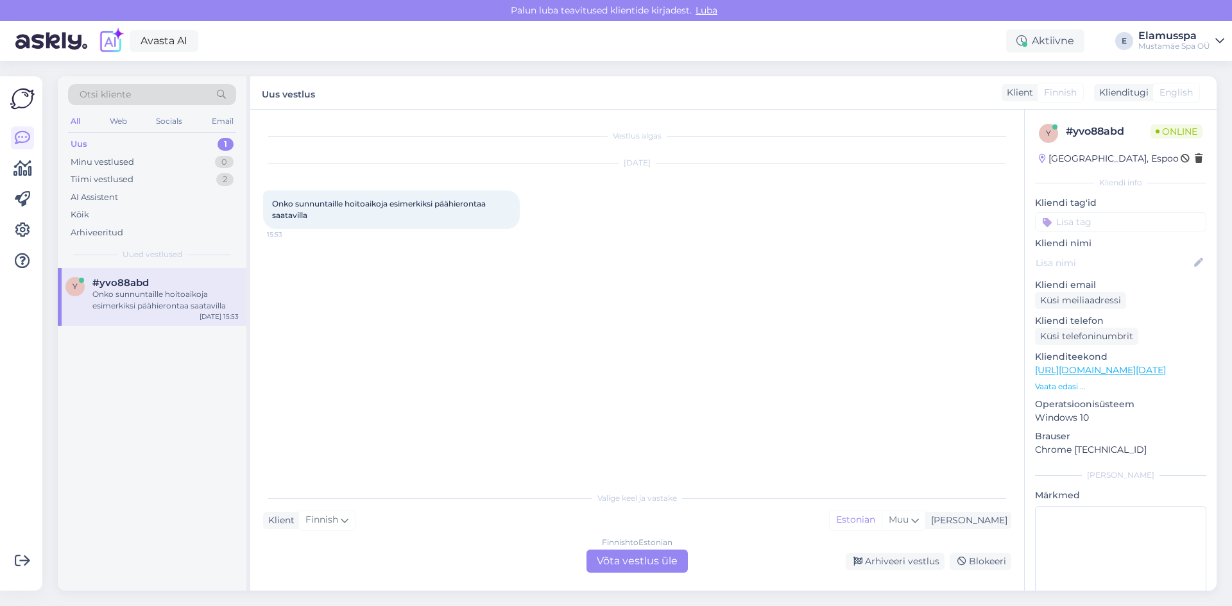
click at [656, 560] on div "Finnish to Estonian Võta vestlus üle" at bounding box center [636, 561] width 101 height 23
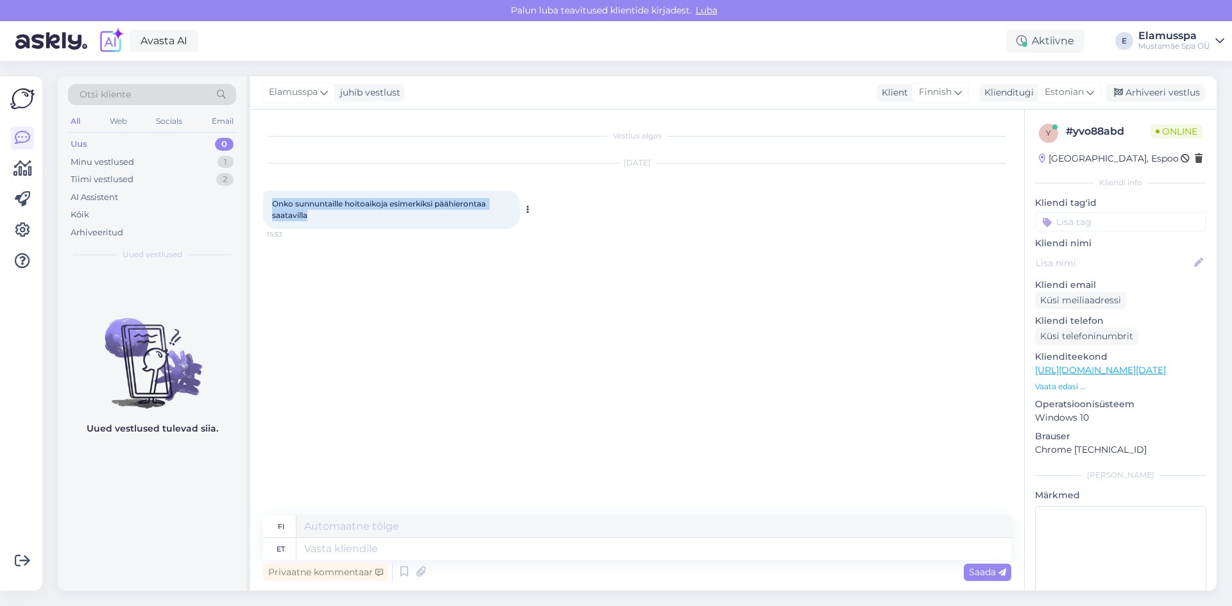
drag, startPoint x: 264, startPoint y: 199, endPoint x: 314, endPoint y: 217, distance: 53.8
click at [314, 217] on div "Onko sunnuntaille hoitoaikoja esimerkiksi päähierontaa saatavilla 15:53" at bounding box center [391, 210] width 257 height 38
copy span "Onko sunnuntaille hoitoaikoja esimerkiksi päähierontaa saatavilla"
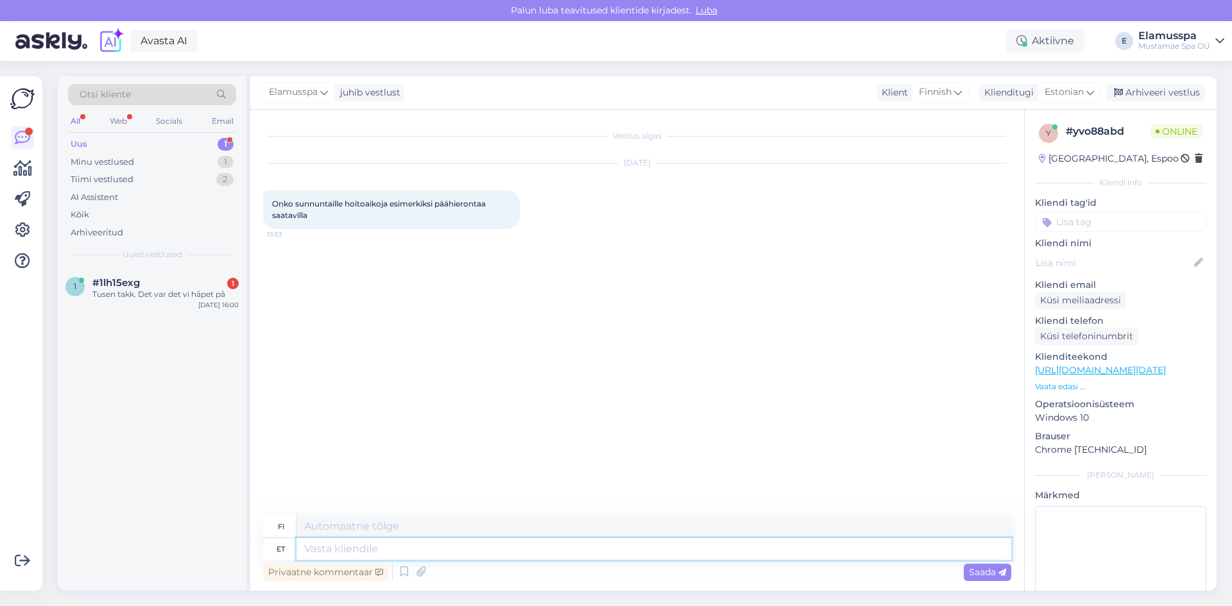
click at [484, 552] on textarea at bounding box center [653, 549] width 715 height 22
paste textarea "Hei, kaikki hieronnat on vielä mahdollista varata sunnuntaille."
type textarea "Hei, kaikki hieronnat on vielä mahdollista varata sunnuntaille."
type textarea "Hei, sunnuntaille on vielä mahdollista varata kaikki hieronnat."
drag, startPoint x: 630, startPoint y: 554, endPoint x: 62, endPoint y: 607, distance: 570.7
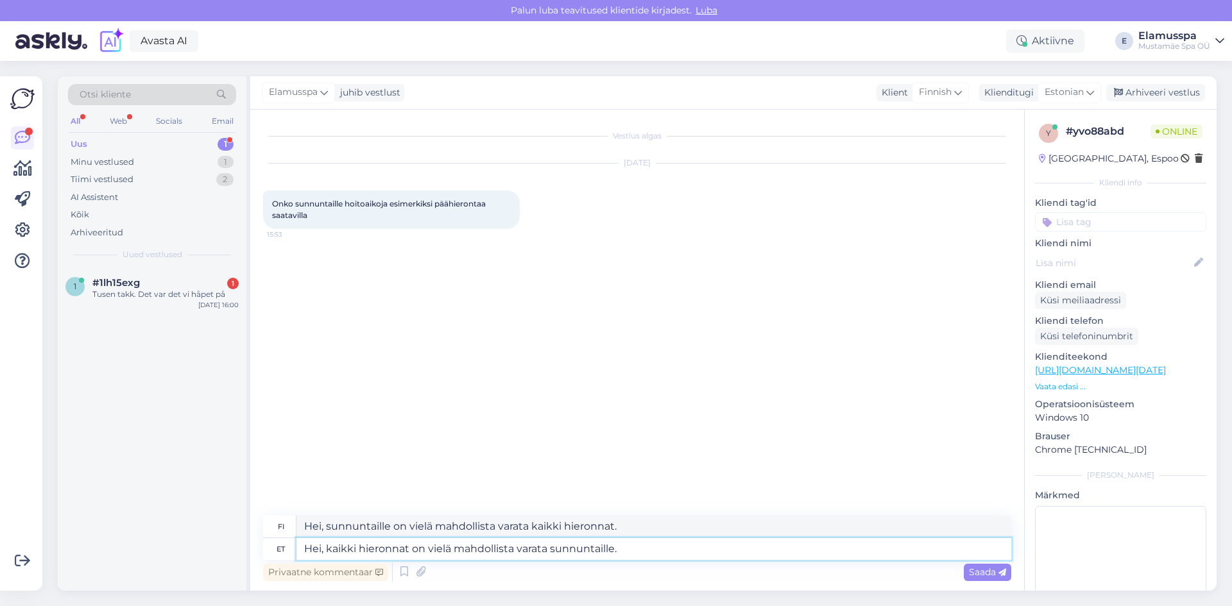
click at [62, 605] on html "[PERSON_NAME] teavitused klientide kirjadest. Luba Avasta AI Aktiivne E Elamuss…" at bounding box center [616, 303] width 1232 height 606
type textarea "."
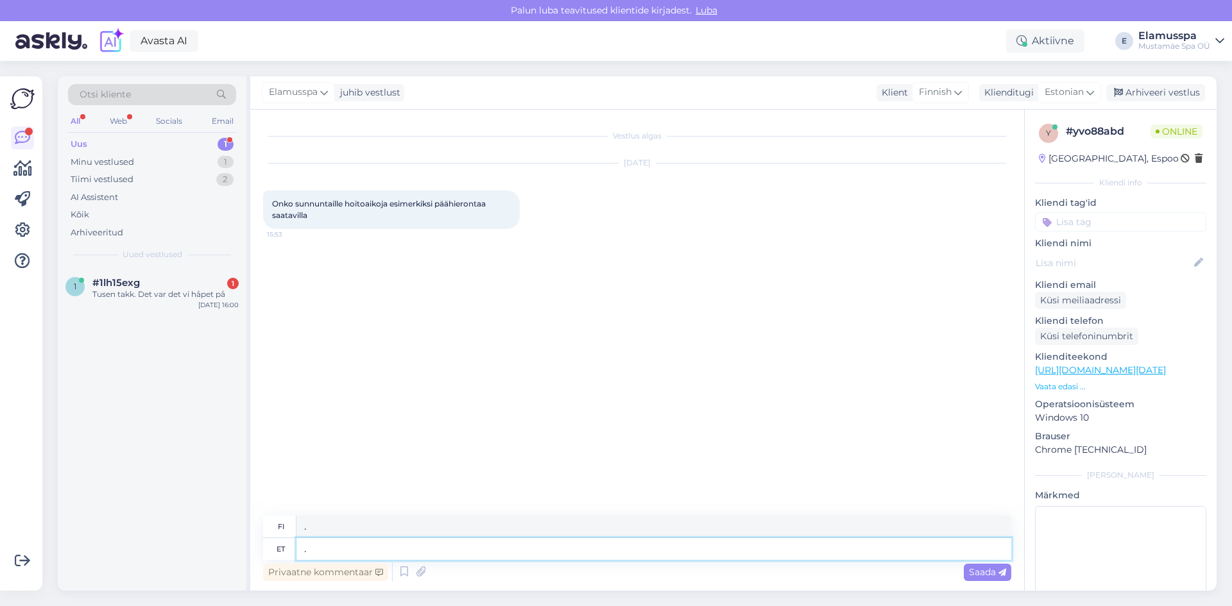
type textarea "."
click at [455, 529] on textarea "." at bounding box center [653, 527] width 715 height 22
paste textarea "Hei, kaikki hieronnat on vielä mahdollista varata sunnuntaille."
type textarea "Hei, kaikki hieronnat on vielä mahdollista varata sunnuntaille."
click at [982, 574] on span "Saada" at bounding box center [987, 572] width 37 height 12
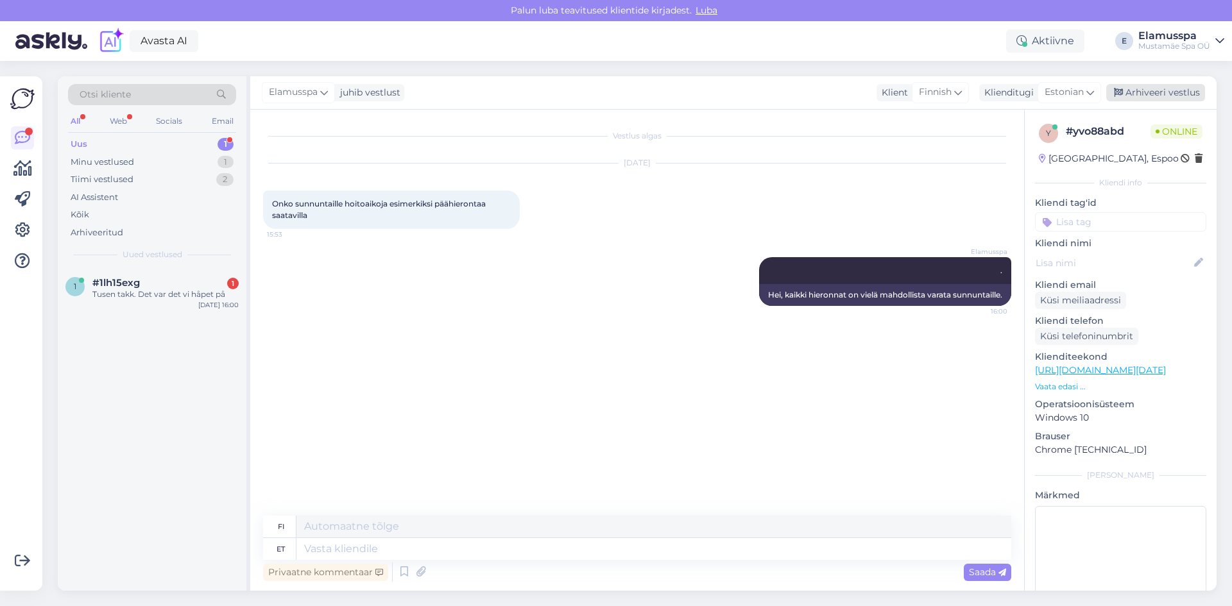
click at [1183, 95] on div "Arhiveeri vestlus" at bounding box center [1155, 92] width 99 height 17
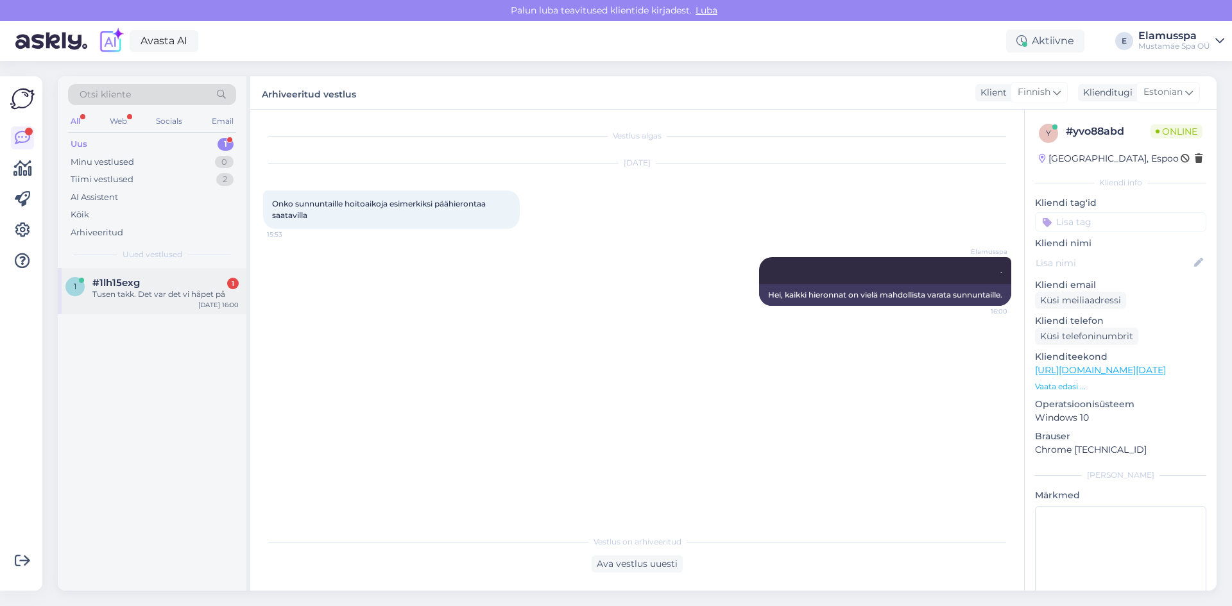
click at [198, 294] on div "Tusen takk. Det var det vi håpet på" at bounding box center [165, 295] width 146 height 12
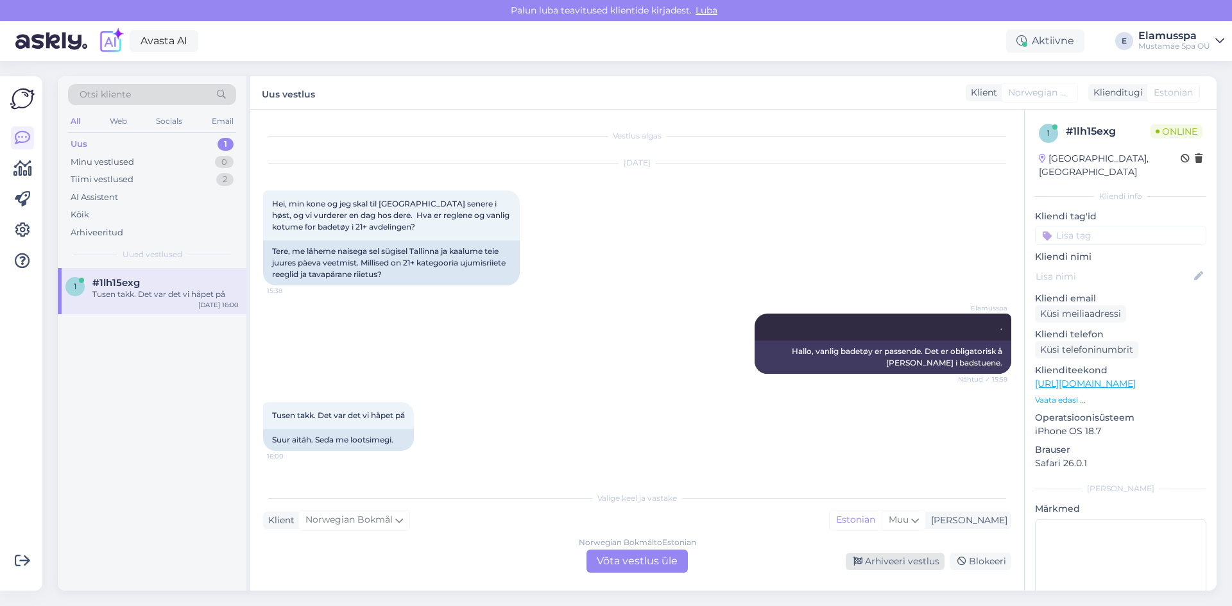
click at [870, 566] on div "Arhiveeri vestlus" at bounding box center [894, 561] width 99 height 17
